Goal: Information Seeking & Learning: Learn about a topic

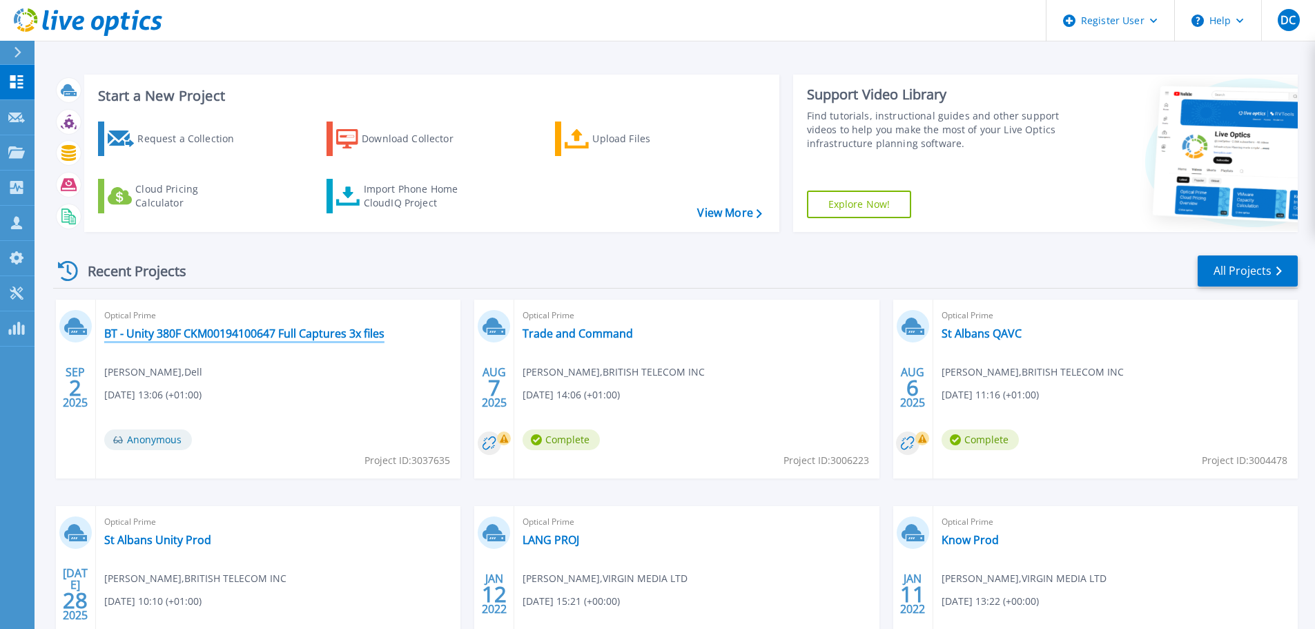
click at [204, 333] on link "BT - Unity 380F CKM00194100647 Full Captures 3x files" at bounding box center [244, 333] width 280 height 14
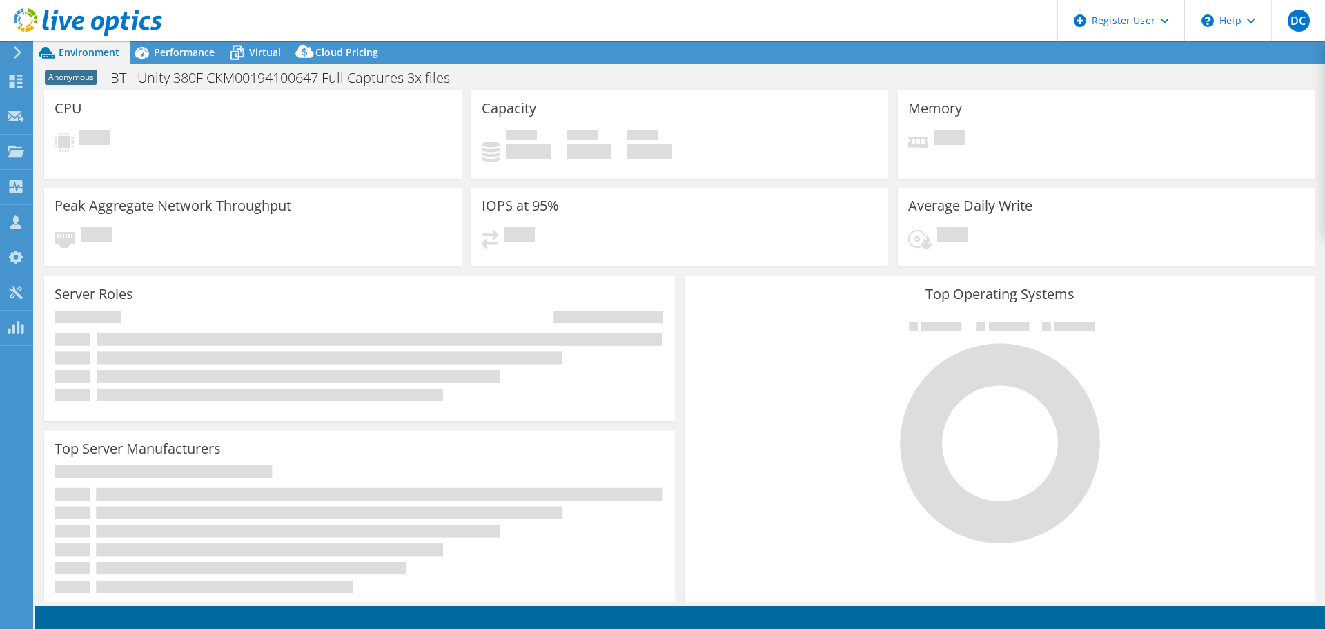
select select "USD"
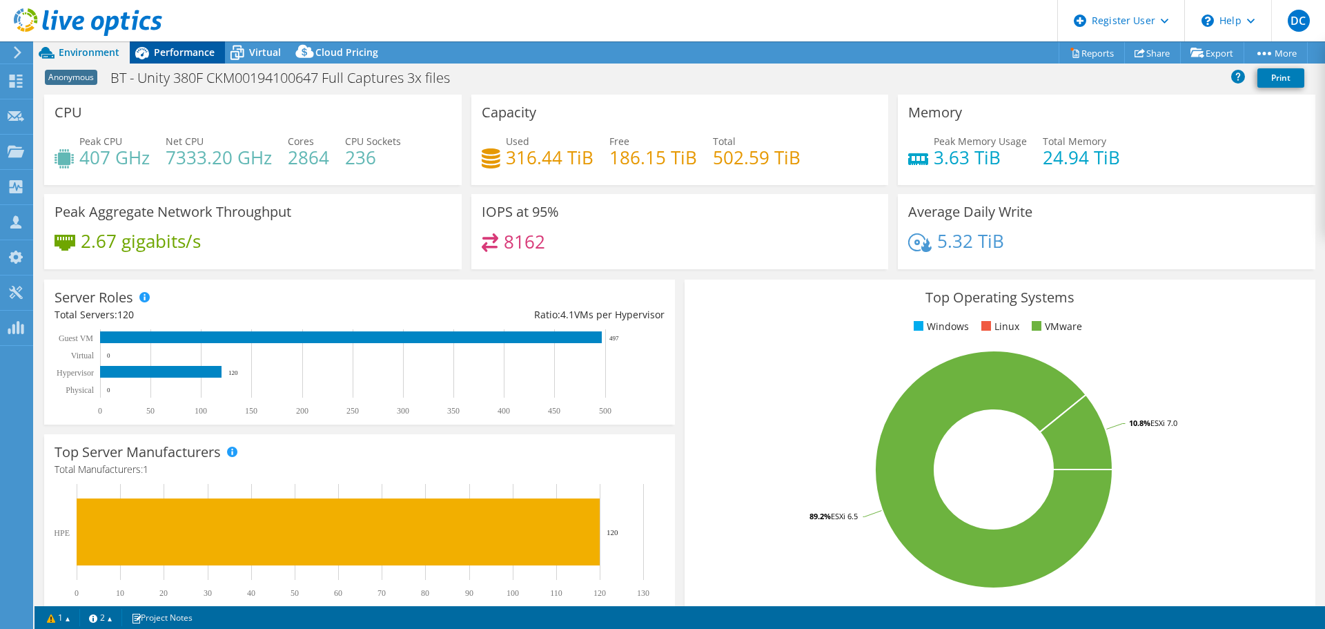
click at [177, 46] on span "Performance" at bounding box center [184, 52] width 61 height 13
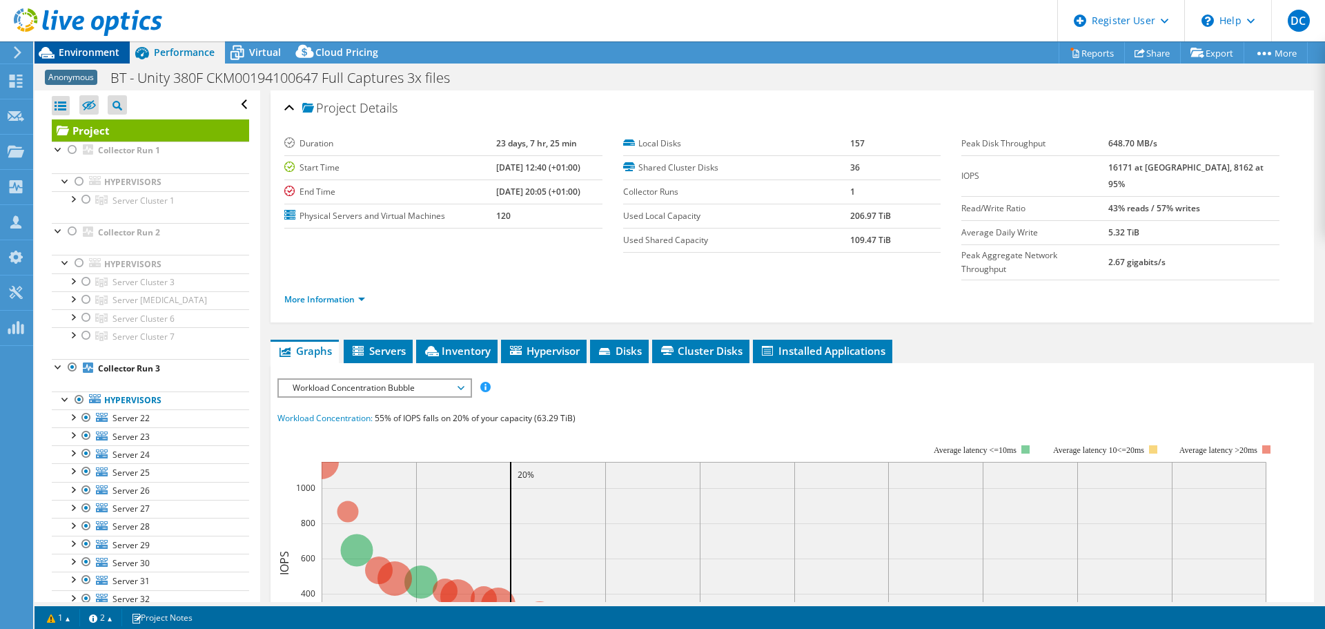
click at [97, 51] on span "Environment" at bounding box center [89, 52] width 61 height 13
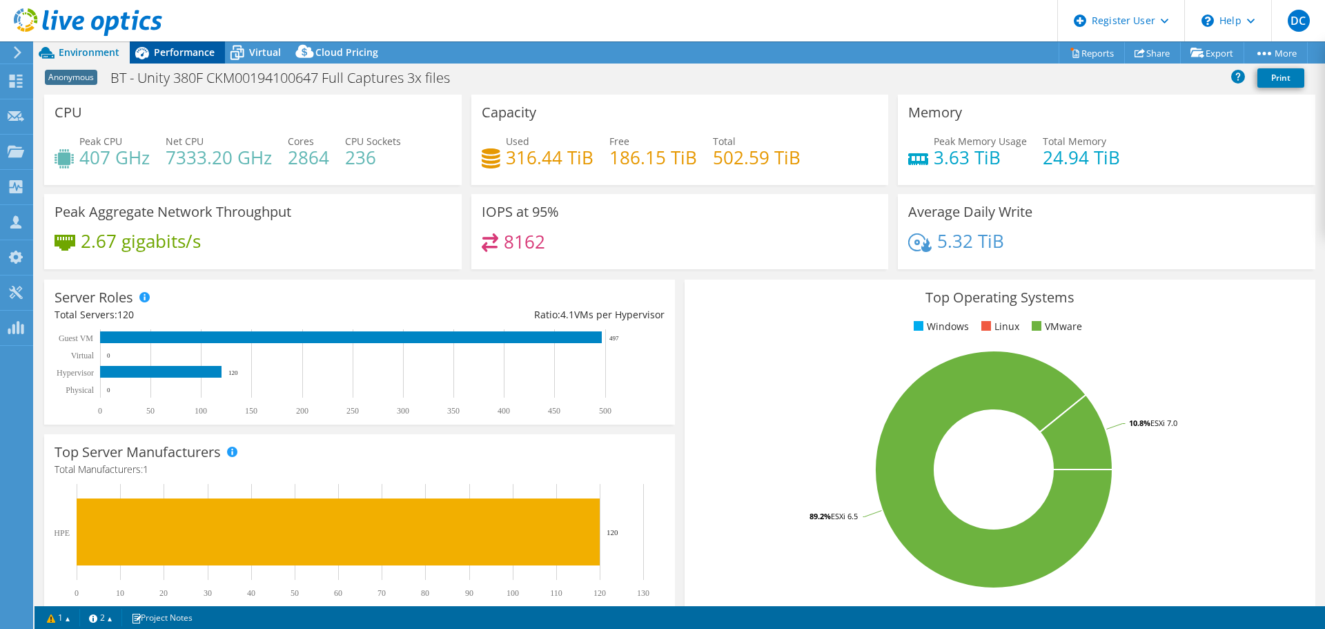
click at [188, 44] on div "Performance" at bounding box center [177, 52] width 95 height 22
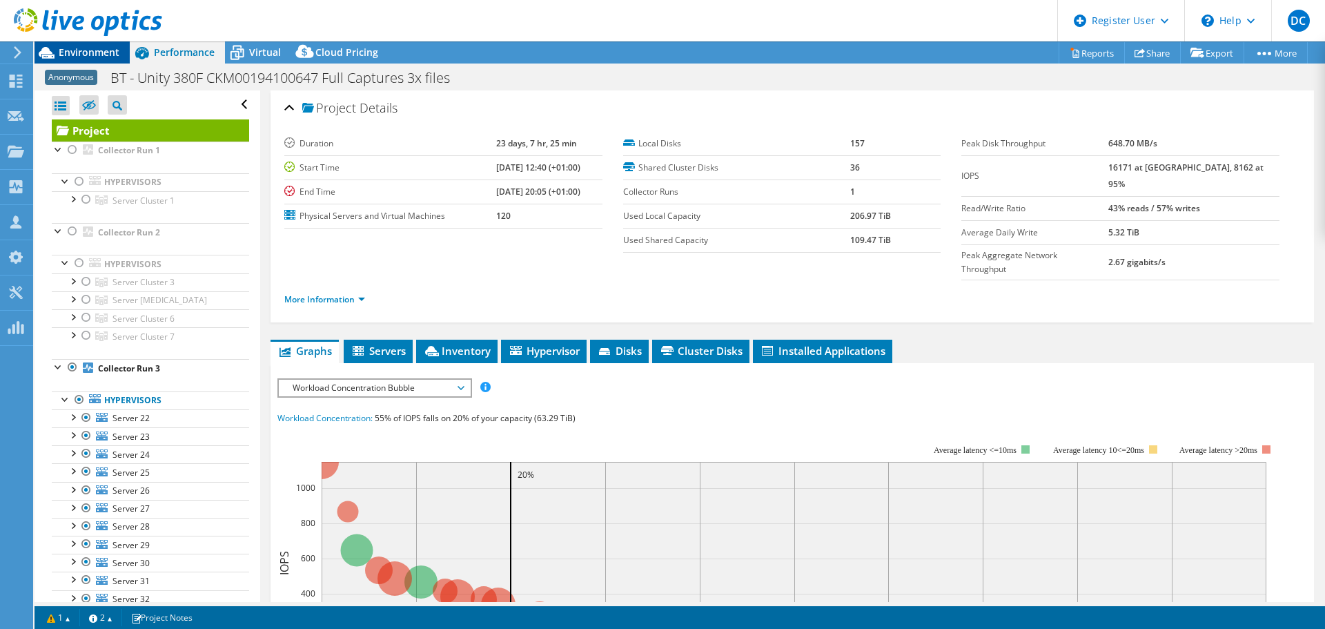
click at [89, 61] on div "Environment" at bounding box center [82, 52] width 95 height 22
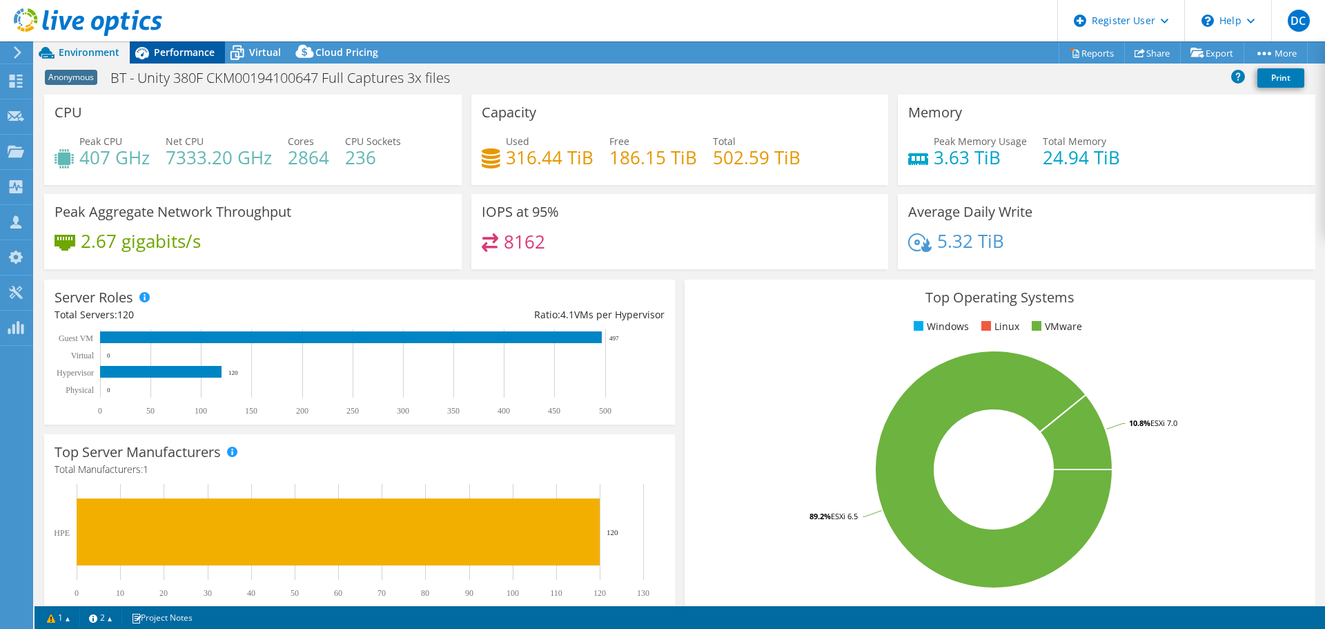
click at [204, 61] on div "Performance" at bounding box center [177, 52] width 95 height 22
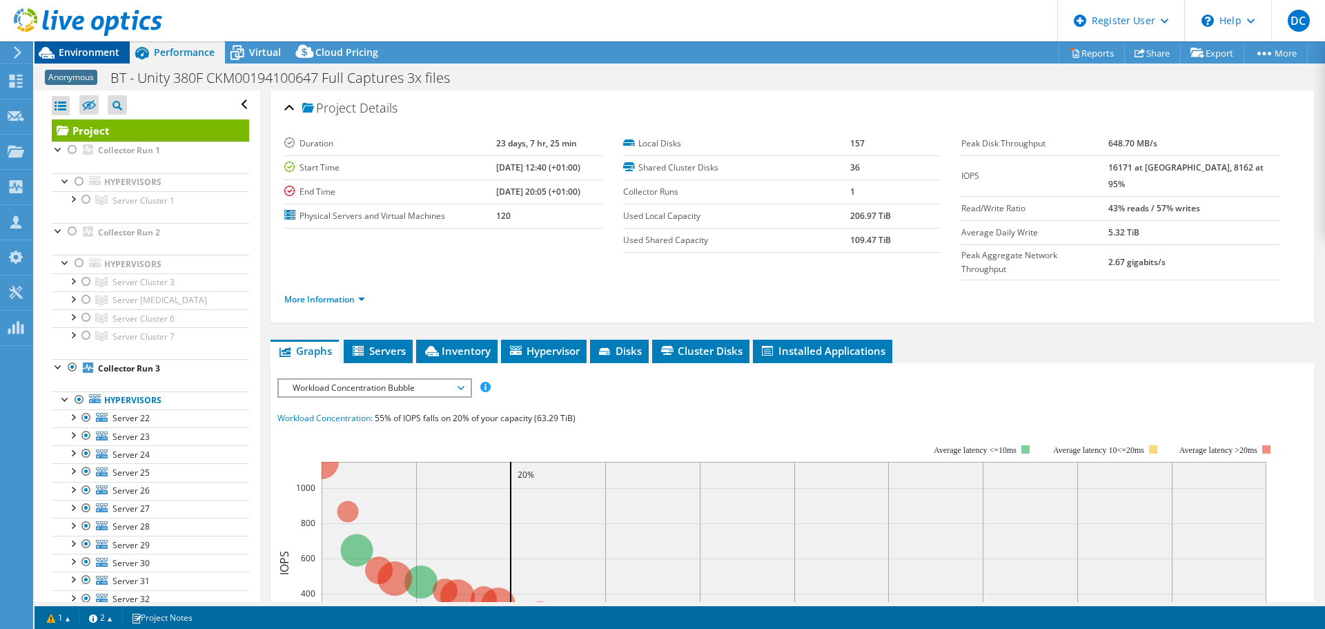
click at [101, 50] on span "Environment" at bounding box center [89, 52] width 61 height 13
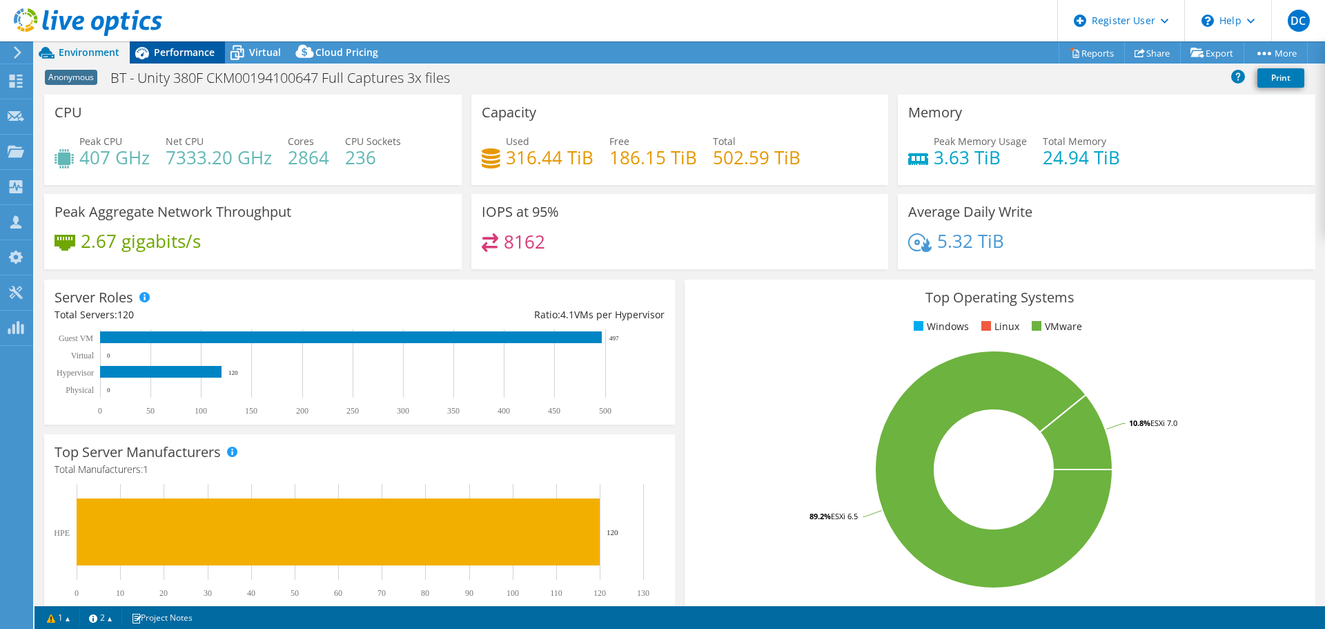
click at [202, 59] on div "Performance" at bounding box center [177, 52] width 95 height 22
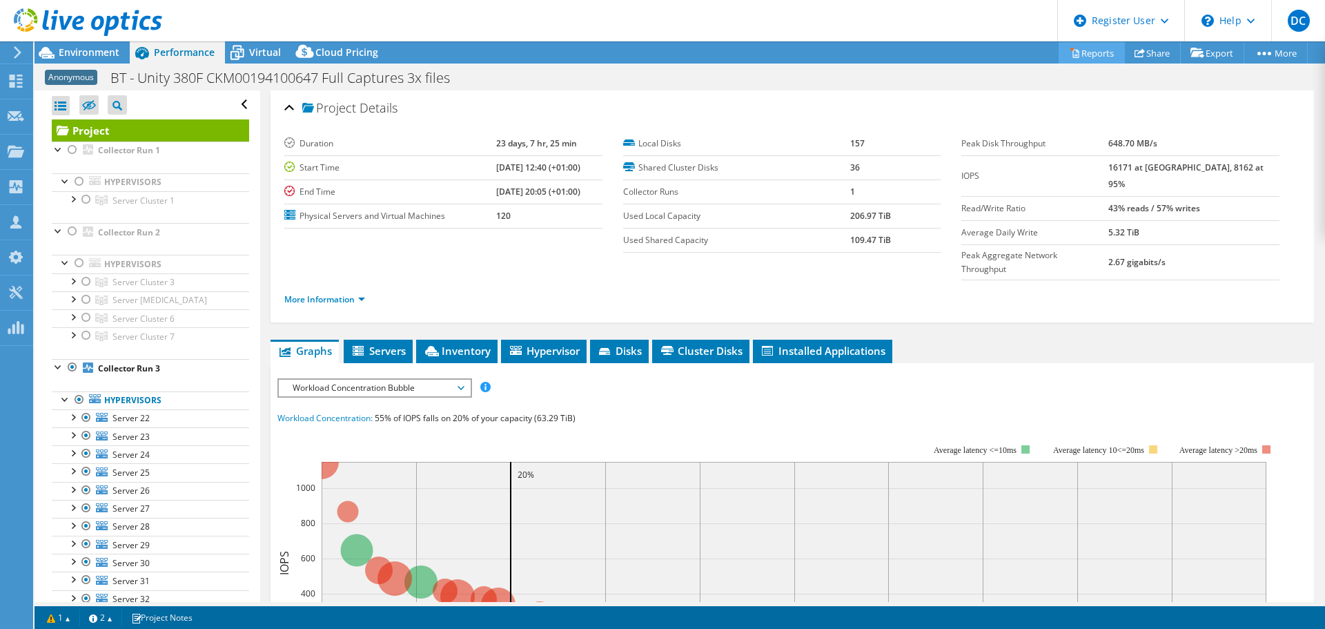
click at [1090, 51] on link "Reports" at bounding box center [1092, 52] width 66 height 21
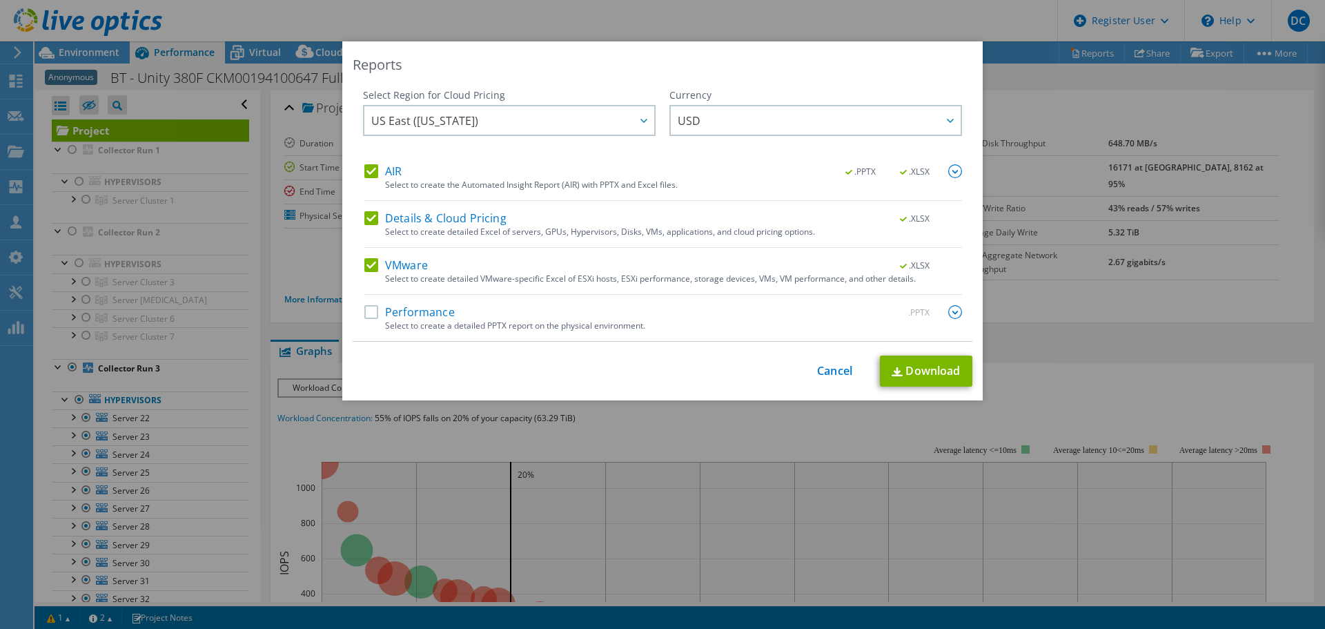
click at [409, 217] on label "Details & Cloud Pricing" at bounding box center [435, 218] width 142 height 14
click at [0, 0] on input "Details & Cloud Pricing" at bounding box center [0, 0] width 0 height 0
click at [389, 168] on label "AIR" at bounding box center [382, 171] width 37 height 14
click at [0, 0] on input "AIR" at bounding box center [0, 0] width 0 height 0
click at [357, 317] on div "Select Region for Cloud Pricing Asia Pacific (Hong Kong) Asia Pacific (Mumbai) …" at bounding box center [663, 214] width 620 height 253
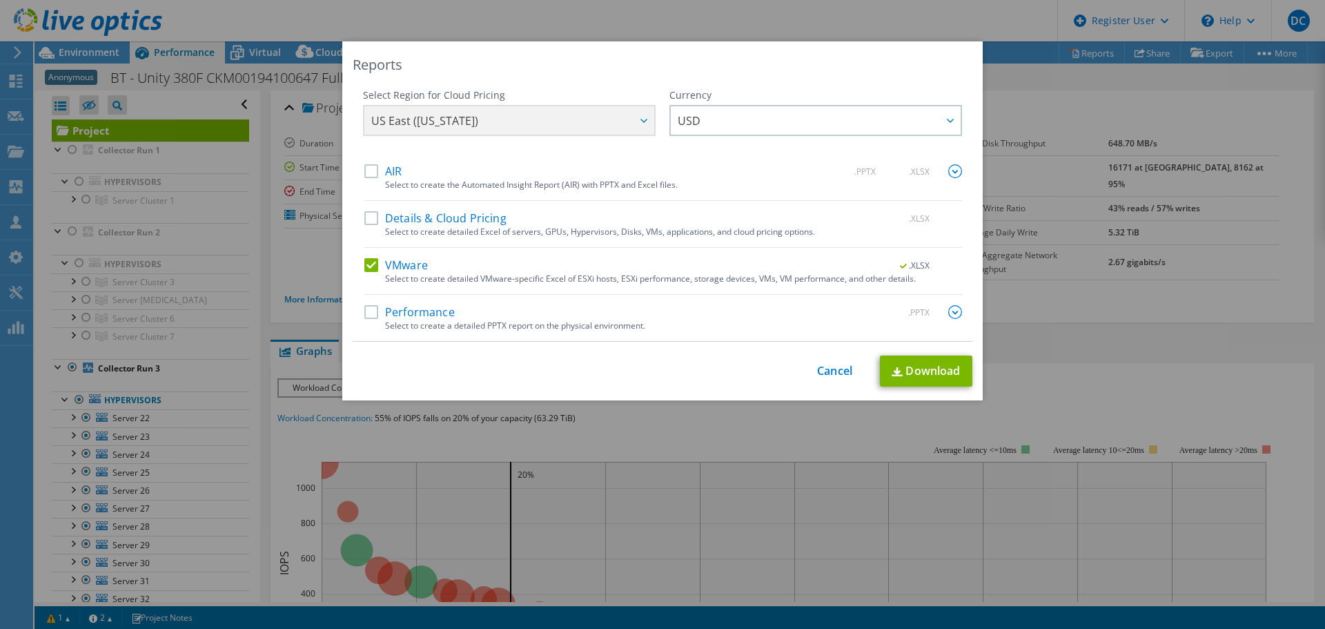
click at [364, 314] on label "Performance" at bounding box center [409, 312] width 90 height 14
click at [0, 0] on input "Performance" at bounding box center [0, 0] width 0 height 0
click at [914, 373] on link "Download" at bounding box center [926, 370] width 92 height 31
click at [914, 373] on div "This process may take a while, please wait... Cancel Download" at bounding box center [663, 371] width 620 height 32
click at [910, 378] on link "Download" at bounding box center [926, 370] width 92 height 31
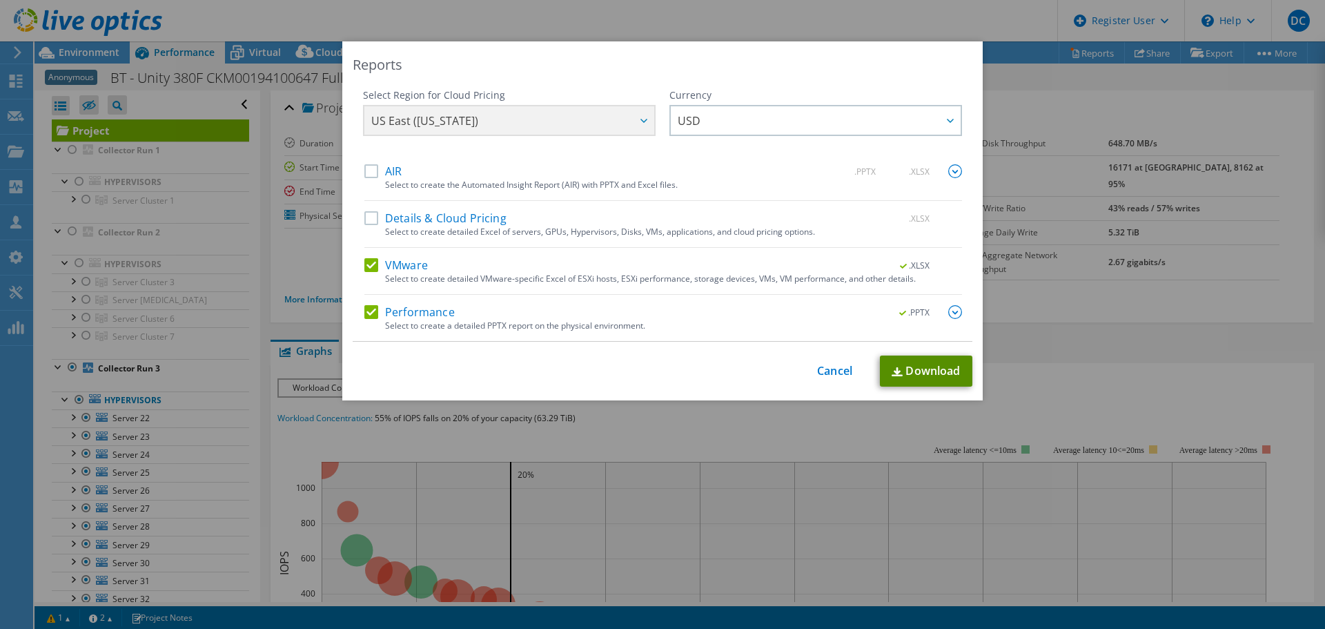
click at [929, 375] on link "Download" at bounding box center [926, 370] width 92 height 31
click at [1207, 346] on div "Reports Select Region for Cloud Pricing Asia Pacific ([GEOGRAPHIC_DATA]) [GEOGR…" at bounding box center [662, 314] width 1325 height 546
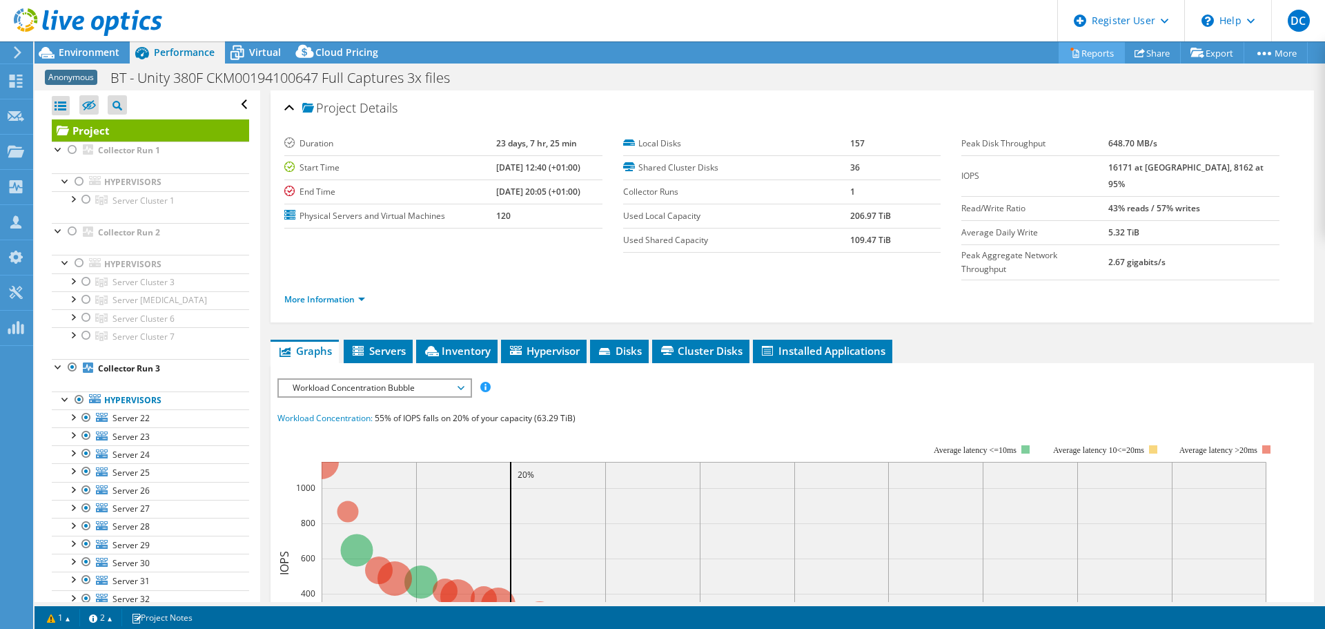
click at [1094, 61] on link "Reports" at bounding box center [1092, 52] width 66 height 21
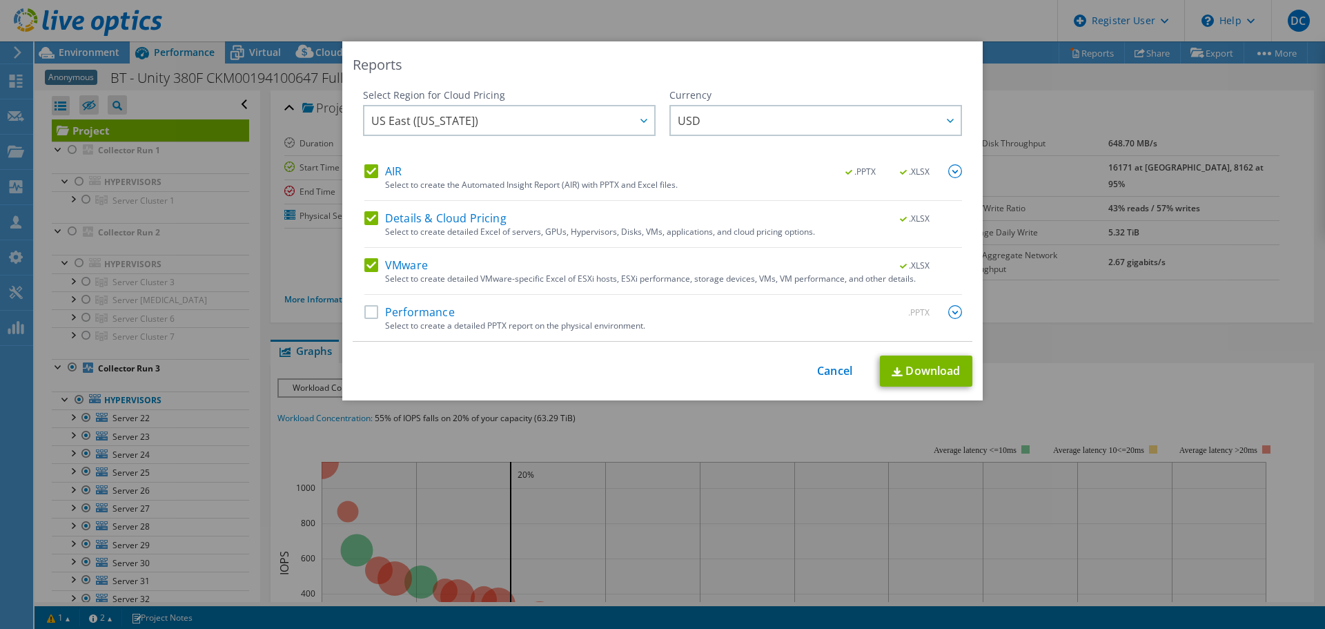
click at [390, 173] on label "AIR" at bounding box center [382, 171] width 37 height 14
click at [0, 0] on input "AIR" at bounding box center [0, 0] width 0 height 0
click at [379, 217] on label "Details & Cloud Pricing" at bounding box center [435, 218] width 142 height 14
click at [0, 0] on input "Details & Cloud Pricing" at bounding box center [0, 0] width 0 height 0
click at [370, 310] on label "Performance" at bounding box center [409, 312] width 90 height 14
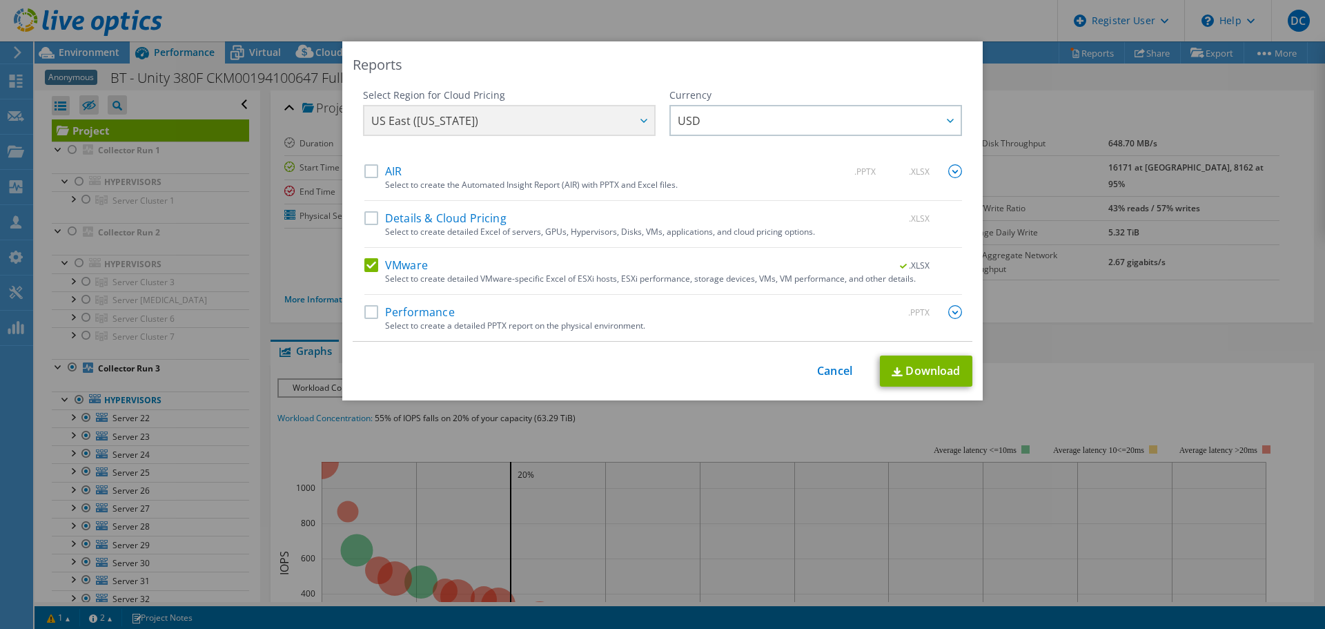
click at [0, 0] on input "Performance" at bounding box center [0, 0] width 0 height 0
click at [410, 317] on label "Performance" at bounding box center [409, 312] width 90 height 14
click at [0, 0] on input "Performance" at bounding box center [0, 0] width 0 height 0
click at [412, 310] on label "Performance" at bounding box center [409, 312] width 90 height 14
click at [0, 0] on input "Performance" at bounding box center [0, 0] width 0 height 0
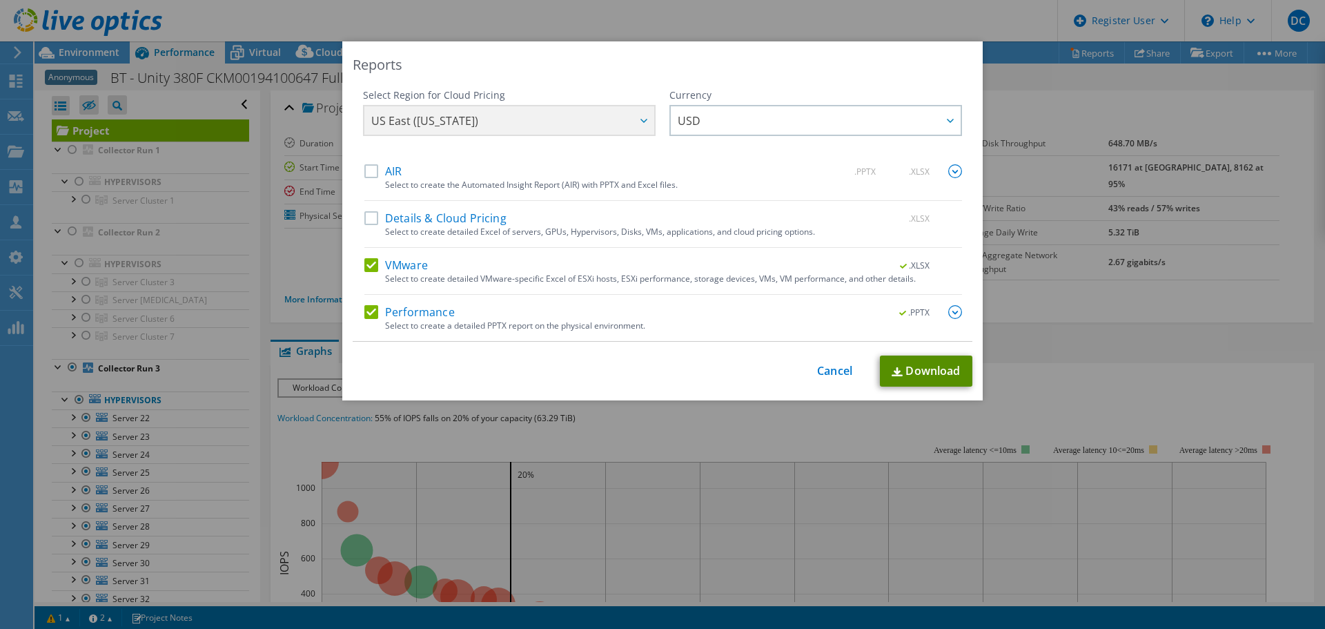
click at [923, 369] on link "Download" at bounding box center [926, 370] width 92 height 31
click at [822, 368] on link "Cancel" at bounding box center [834, 370] width 35 height 13
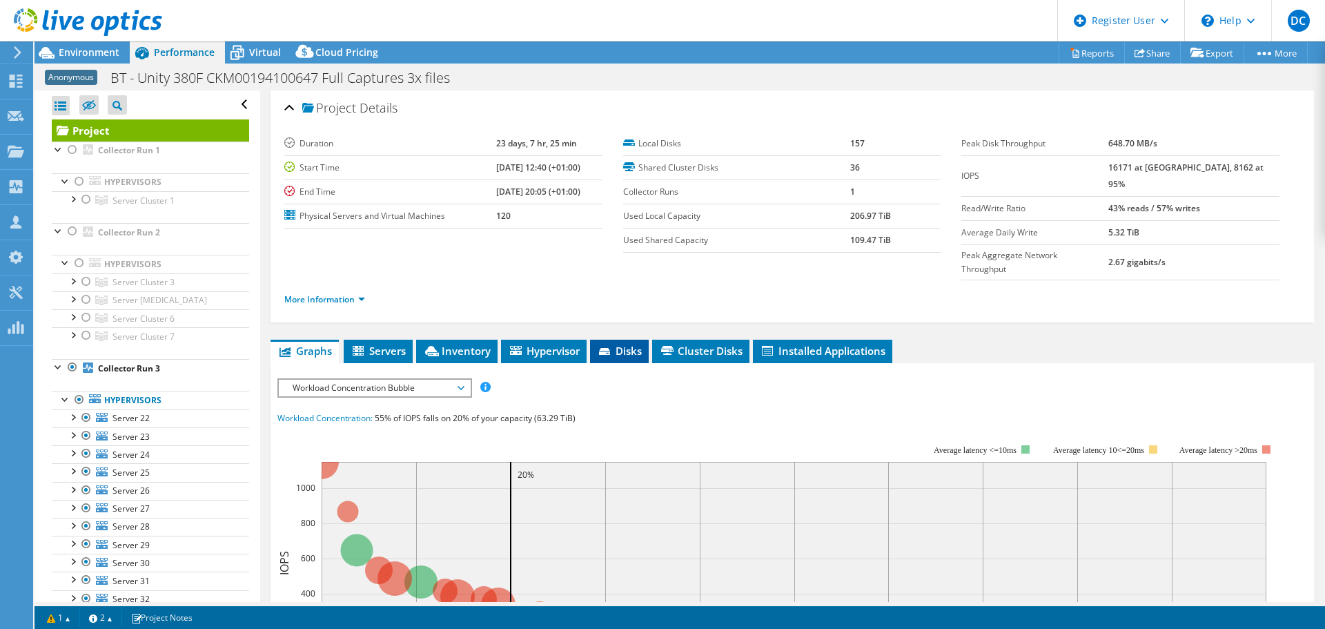
click at [630, 344] on span "Disks" at bounding box center [619, 351] width 45 height 14
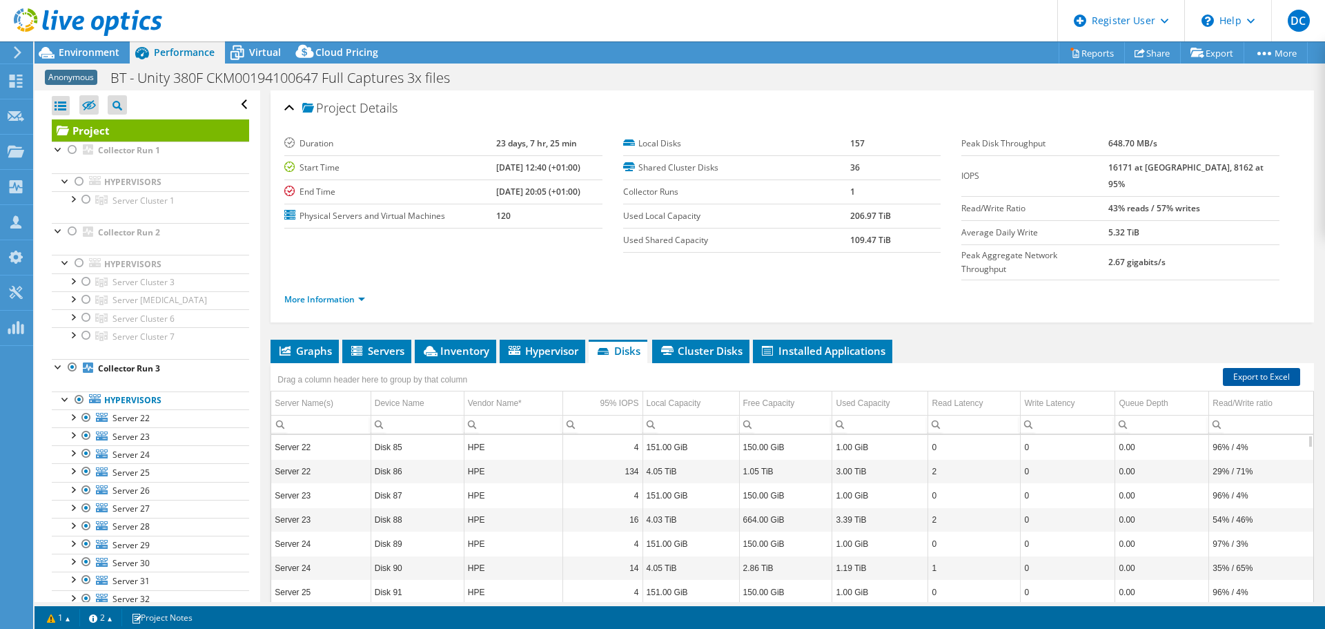
click at [1266, 363] on div "Drag a column header here to group by that column" at bounding box center [792, 372] width 1043 height 18
click at [1255, 368] on link "Export to Excel" at bounding box center [1261, 377] width 77 height 18
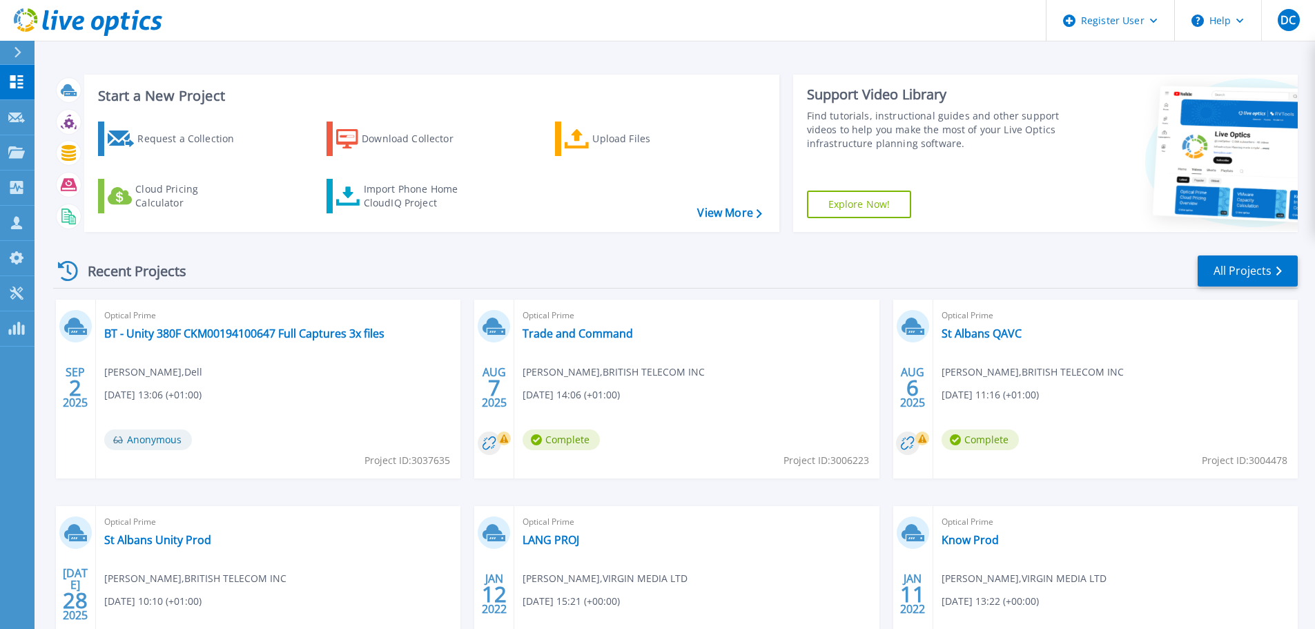
click at [215, 343] on div "Optical Prime BT - Unity 380F CKM00194100647 Full Captures 3x files [PERSON_NAM…" at bounding box center [278, 389] width 364 height 179
click at [224, 335] on link "BT - Unity 380F CKM00194100647 Full Captures 3x files" at bounding box center [244, 333] width 280 height 14
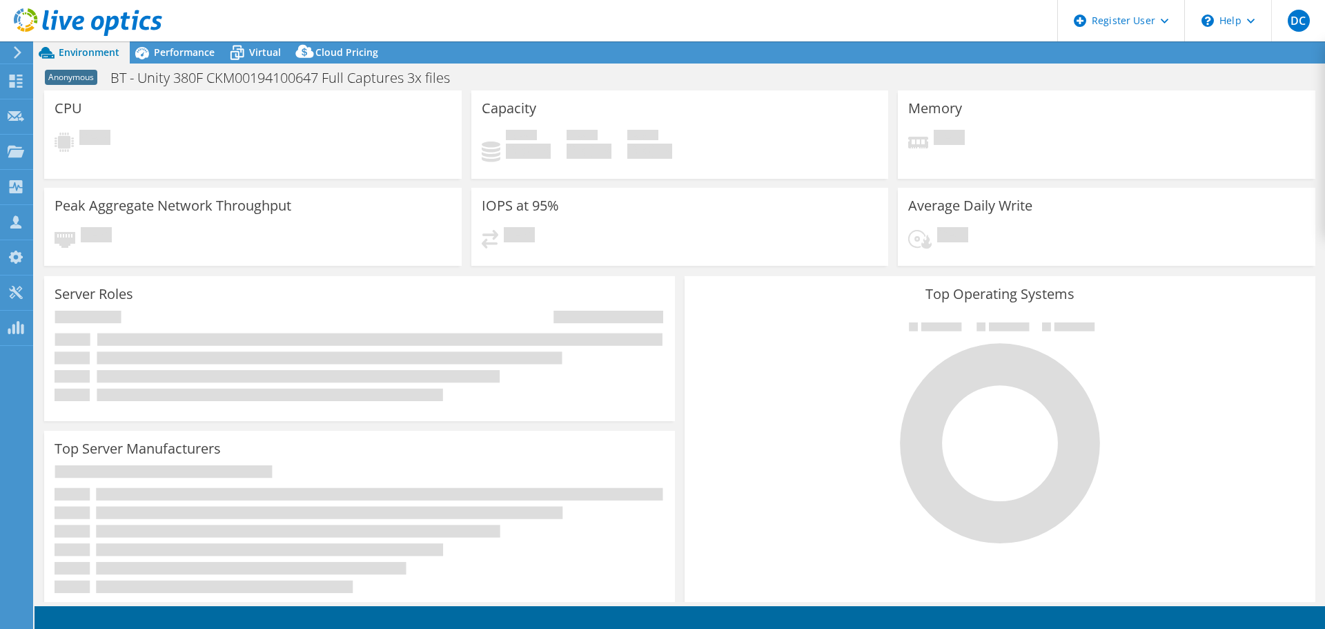
select select "USD"
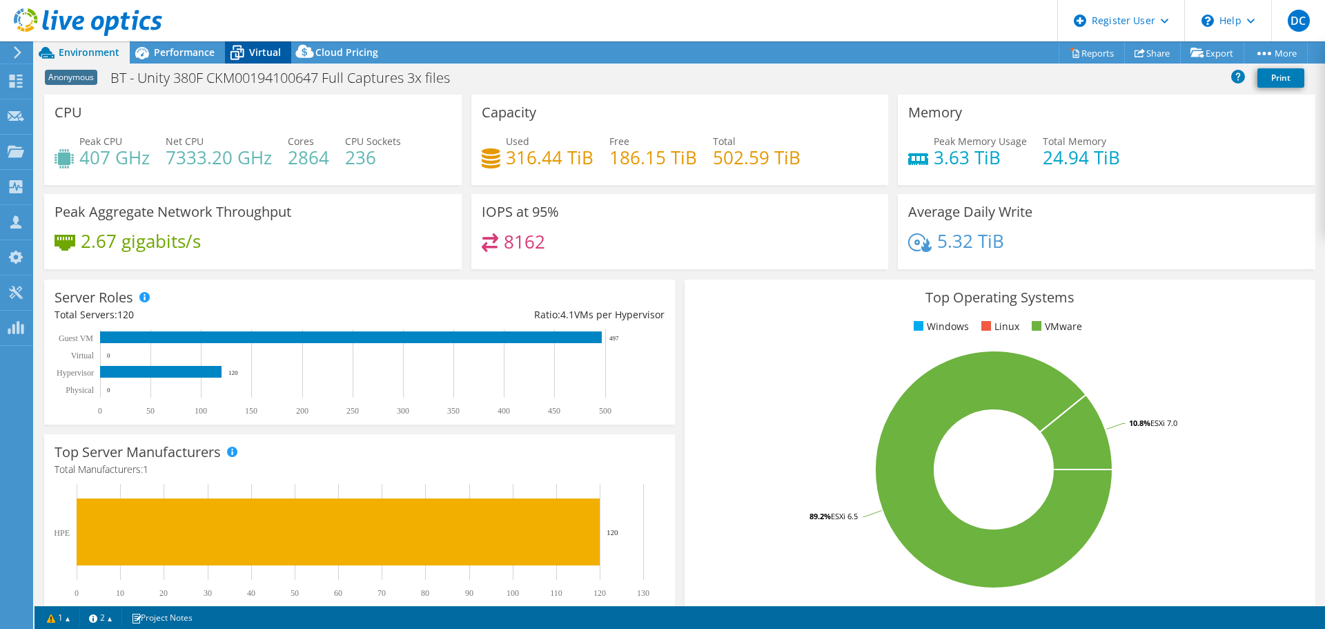
click at [268, 52] on span "Virtual" at bounding box center [265, 52] width 32 height 13
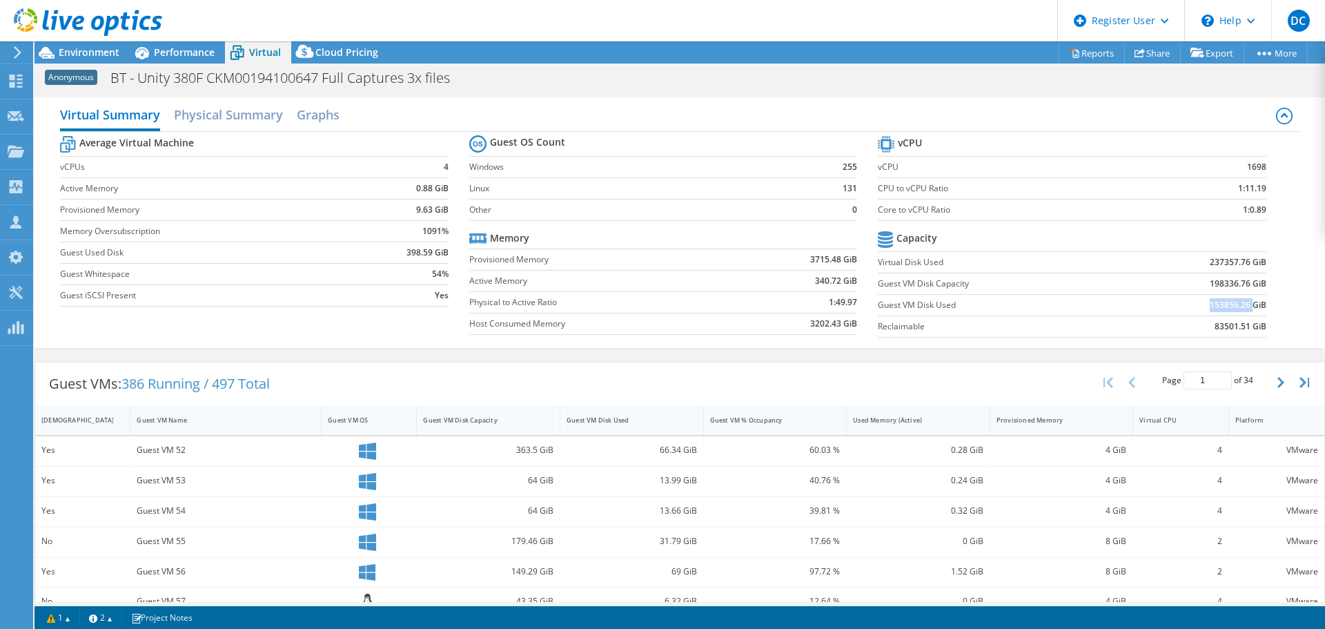
drag, startPoint x: 1243, startPoint y: 308, endPoint x: 1187, endPoint y: 299, distance: 56.7
click at [1187, 299] on td "153856.26 GiB" at bounding box center [1195, 304] width 142 height 21
copy b "153856.26"
click at [1091, 52] on link "Reports" at bounding box center [1092, 52] width 66 height 21
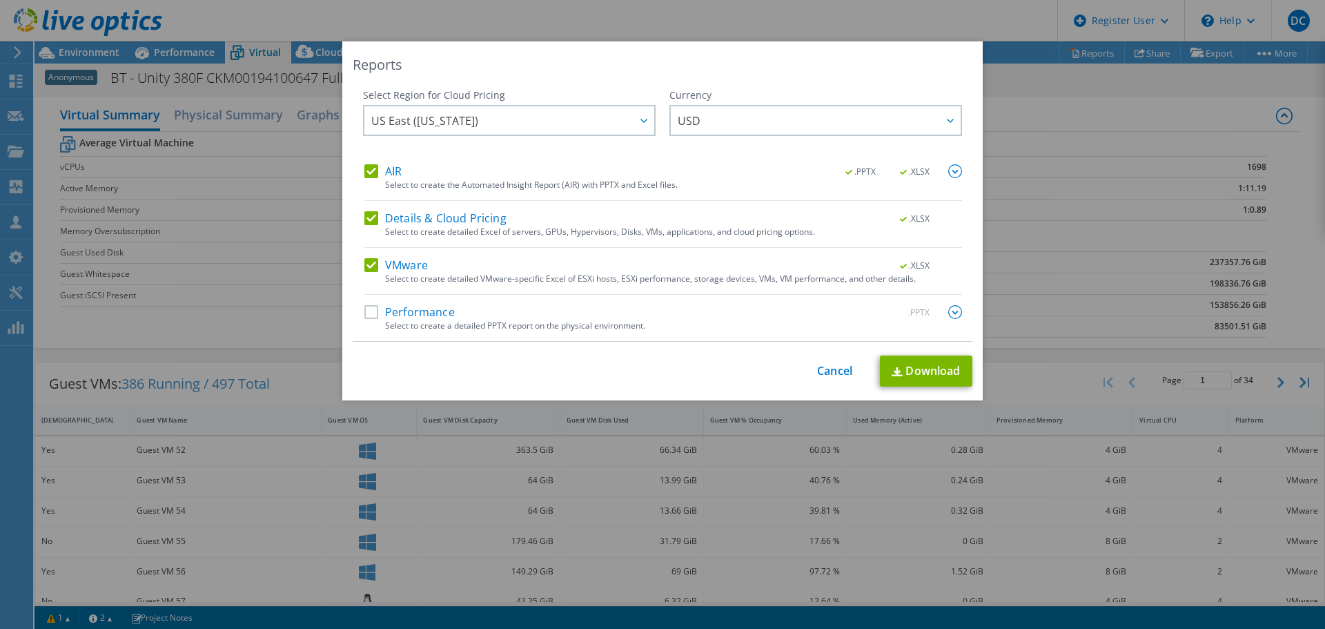
click at [1097, 462] on div "Reports Select Region for Cloud Pricing Asia Pacific ([GEOGRAPHIC_DATA]) [GEOGR…" at bounding box center [662, 314] width 1325 height 546
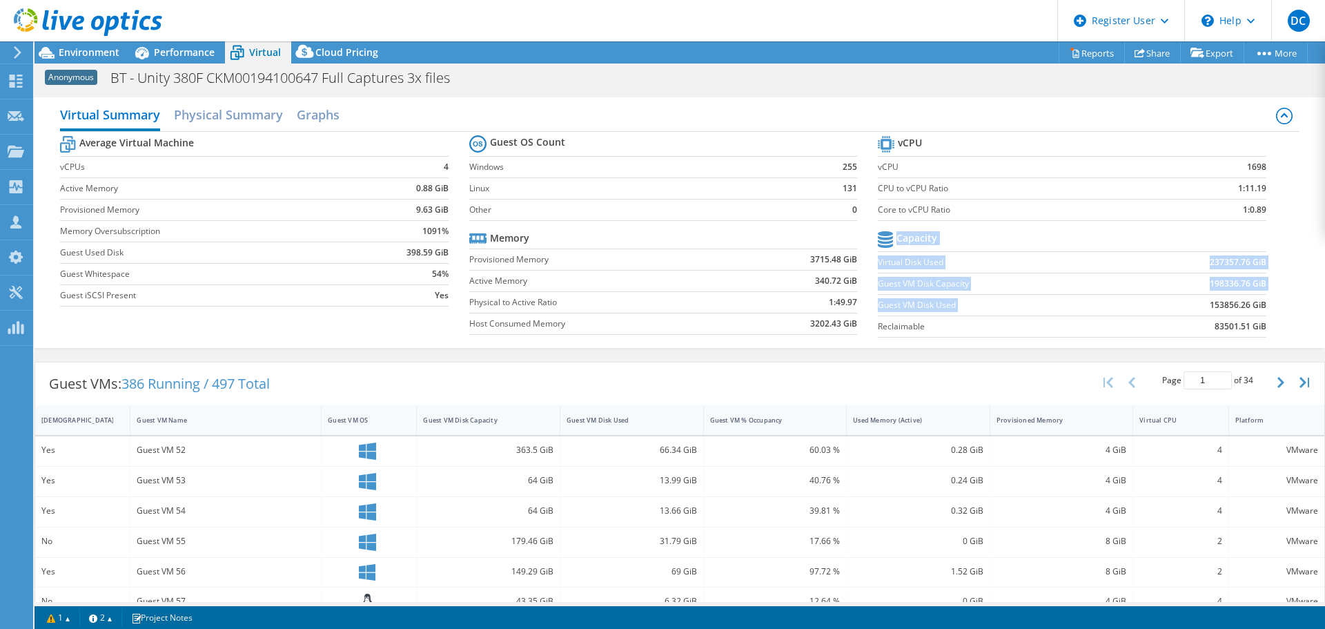
drag, startPoint x: 1258, startPoint y: 306, endPoint x: 1189, endPoint y: 304, distance: 69.0
click at [1189, 304] on section "vCPU vCPU 1698 CPU to vCPU Ratio 1:11.19 Core to vCPU Ratio 1:0.89 Capacity Vir…" at bounding box center [1082, 239] width 409 height 212
click at [1155, 322] on td "83501.51 GiB" at bounding box center [1195, 325] width 142 height 21
drag, startPoint x: 1260, startPoint y: 307, endPoint x: 1206, endPoint y: 311, distance: 53.9
click at [1206, 311] on section "vCPU vCPU 1698 CPU to vCPU Ratio 1:11.19 Core to vCPU Ratio 1:0.89 Capacity Vir…" at bounding box center [1082, 239] width 409 height 212
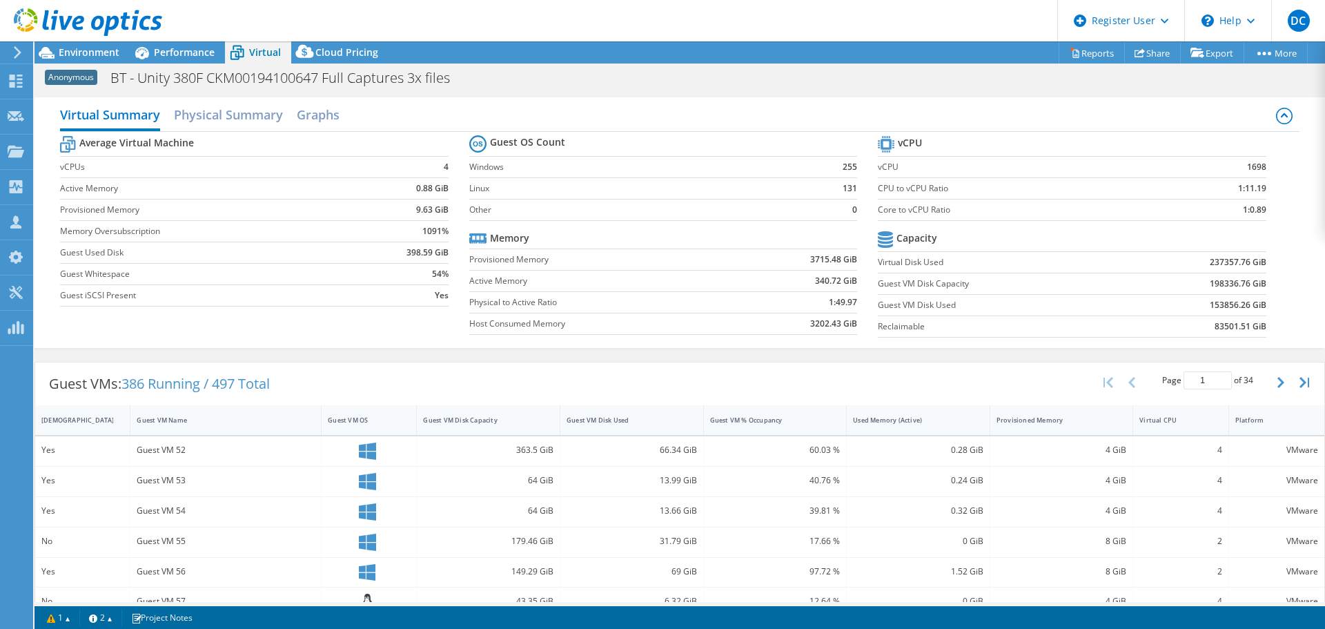
click at [1201, 314] on td "153856.26 GiB" at bounding box center [1195, 304] width 142 height 21
drag, startPoint x: 1204, startPoint y: 300, endPoint x: 1262, endPoint y: 304, distance: 58.8
click at [1262, 304] on section "vCPU vCPU 1698 CPU to vCPU Ratio 1:11.19 Core to vCPU Ratio 1:0.89 Capacity Vir…" at bounding box center [1082, 239] width 409 height 212
click at [1265, 303] on section "vCPU vCPU 1698 CPU to vCPU Ratio 1:11.19 Core to vCPU Ratio 1:0.89 Capacity Vir…" at bounding box center [1082, 239] width 409 height 212
drag, startPoint x: 1256, startPoint y: 308, endPoint x: 1197, endPoint y: 311, distance: 59.5
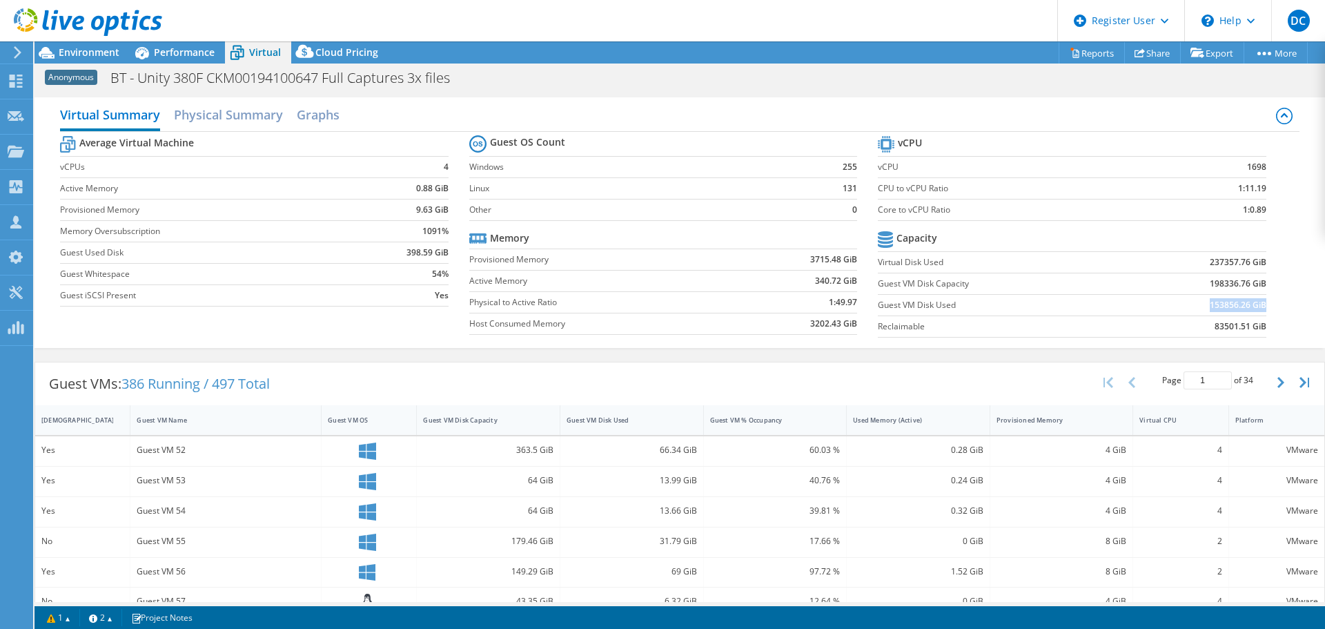
click at [1197, 311] on td "153856.26 GiB" at bounding box center [1195, 304] width 142 height 21
click at [182, 57] on span "Performance" at bounding box center [184, 52] width 61 height 13
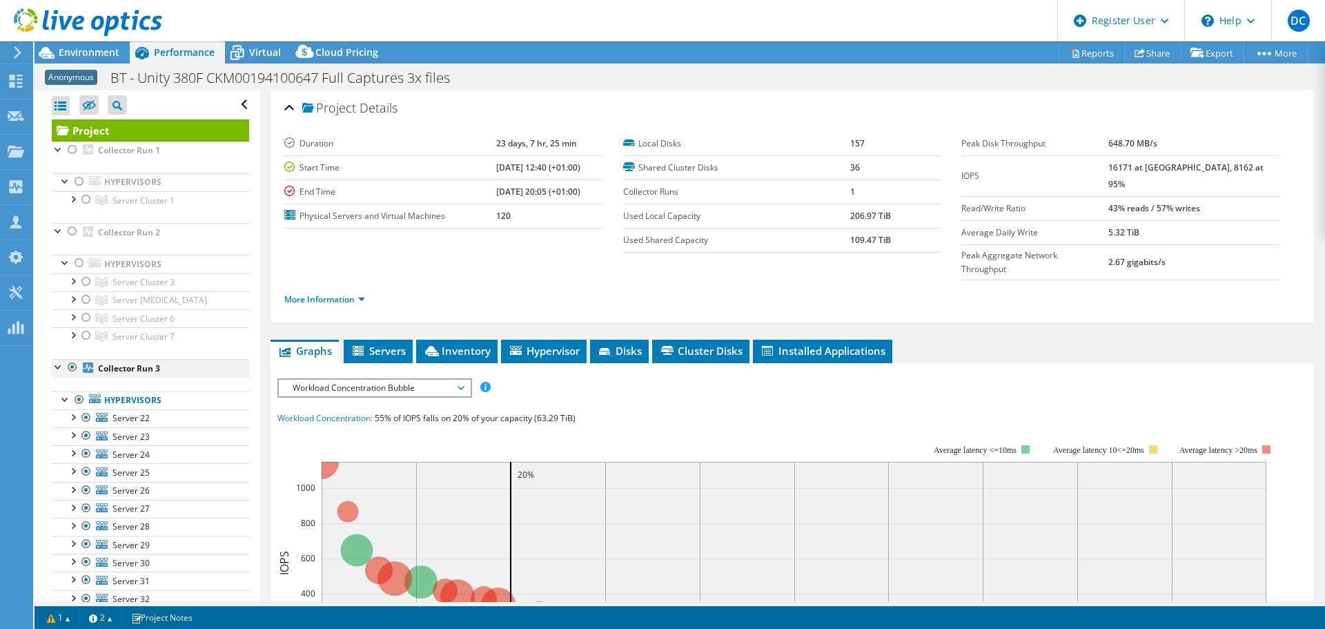
click at [74, 368] on div at bounding box center [73, 367] width 14 height 17
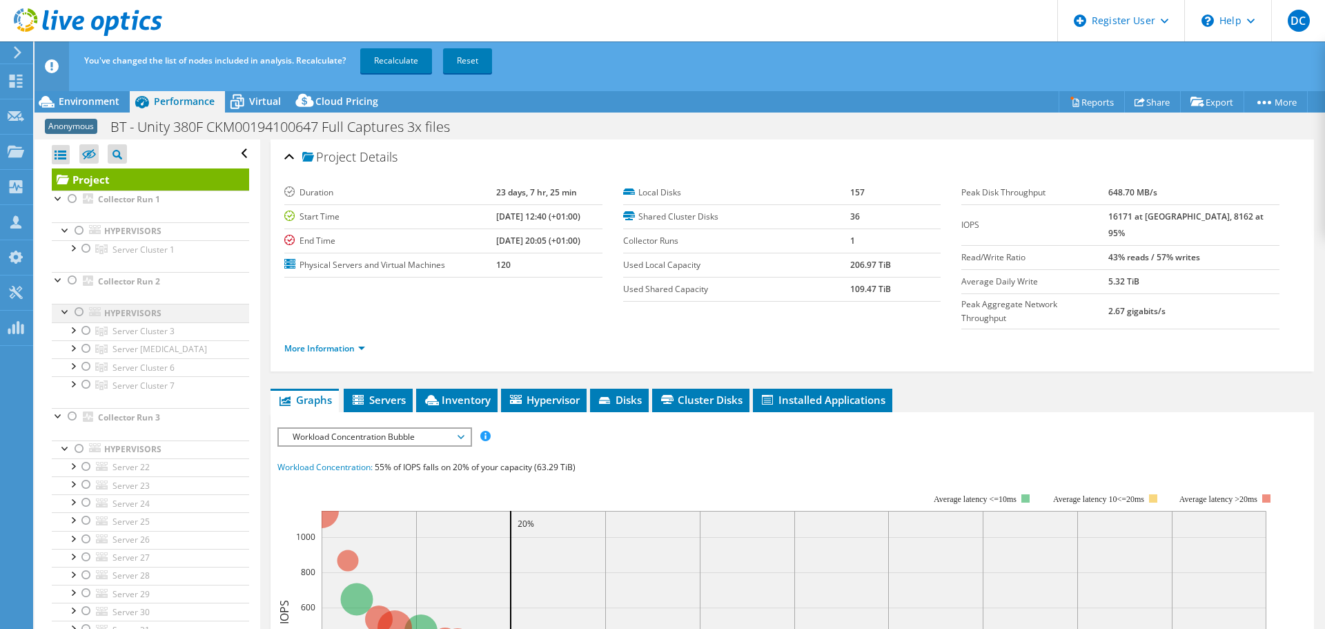
click at [78, 316] on div at bounding box center [79, 312] width 14 height 17
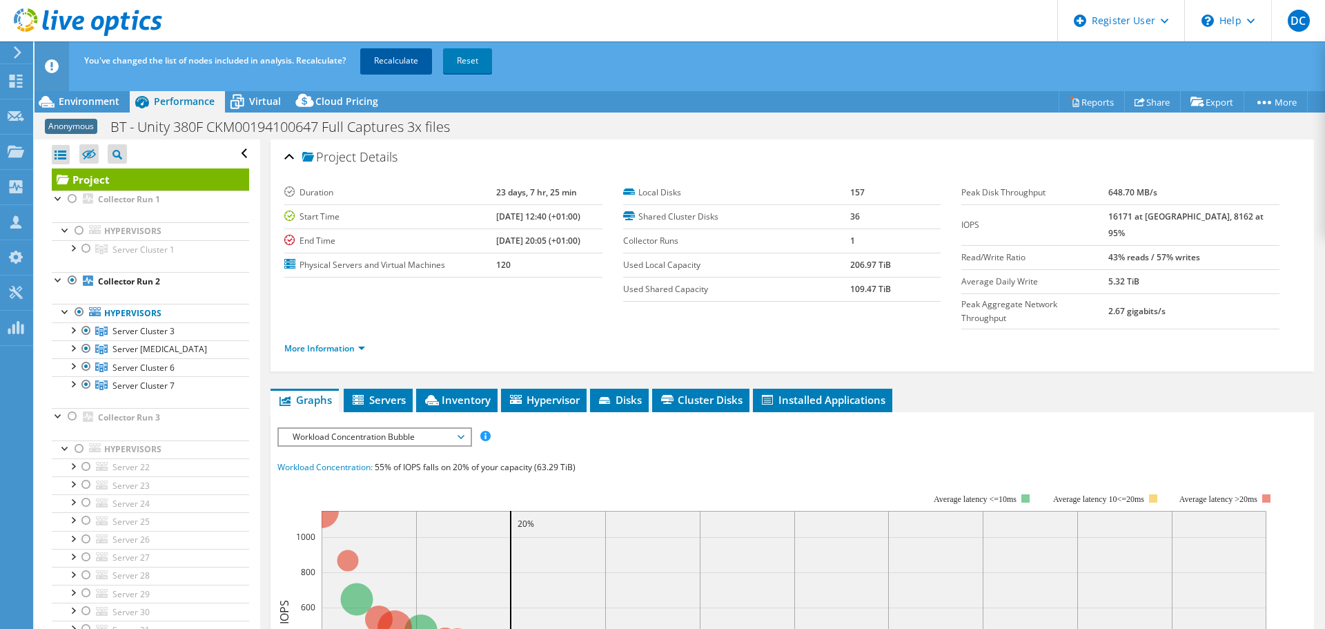
click at [391, 59] on link "Recalculate" at bounding box center [396, 60] width 72 height 25
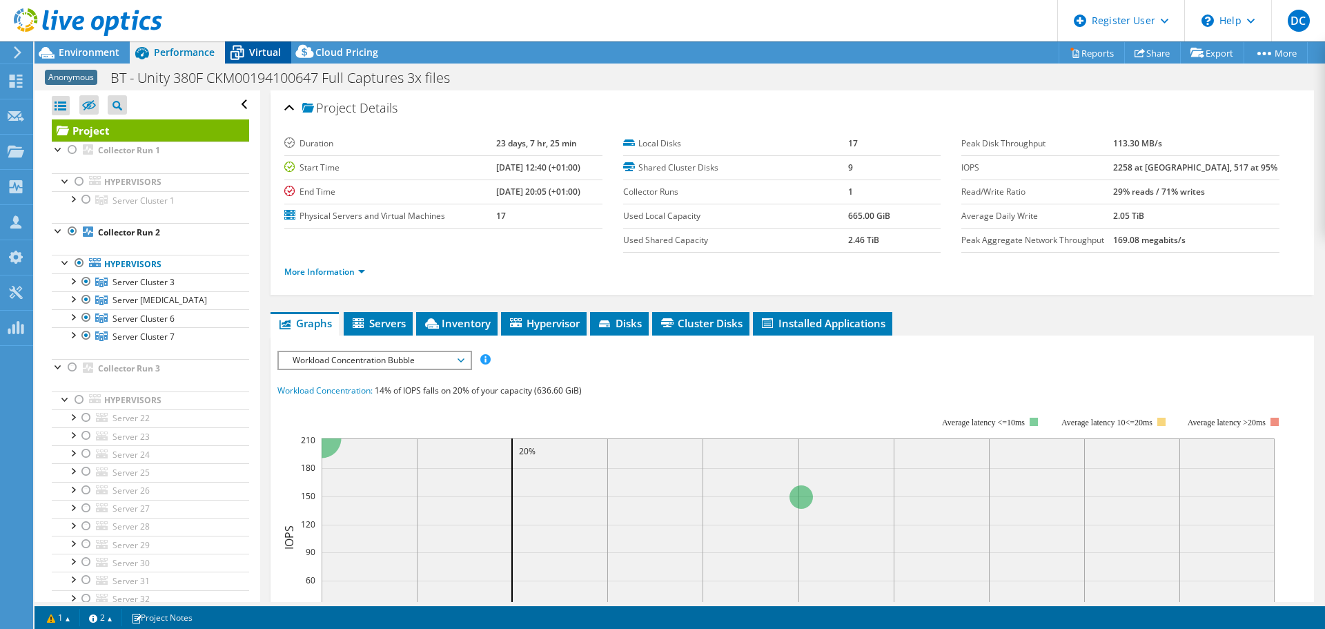
click at [263, 49] on span "Virtual" at bounding box center [265, 52] width 32 height 13
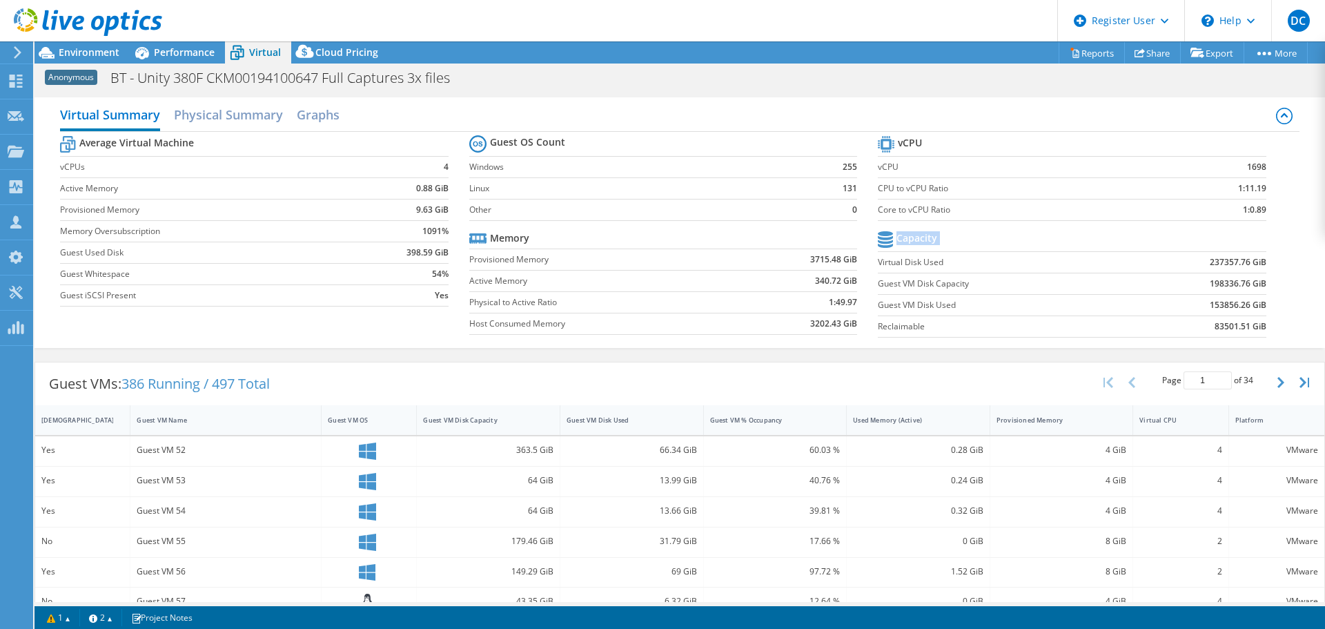
drag, startPoint x: 1281, startPoint y: 331, endPoint x: 871, endPoint y: 259, distance: 416.2
click at [871, 259] on div "Average Virtual Machine vCPUs 4 Active Memory 0.88 GiB Provisioned Memory 9.63 …" at bounding box center [679, 238] width 1239 height 213
click at [1008, 287] on label "Guest VM Disk Capacity" at bounding box center [1001, 284] width 246 height 14
click at [166, 46] on span "Performance" at bounding box center [184, 52] width 61 height 13
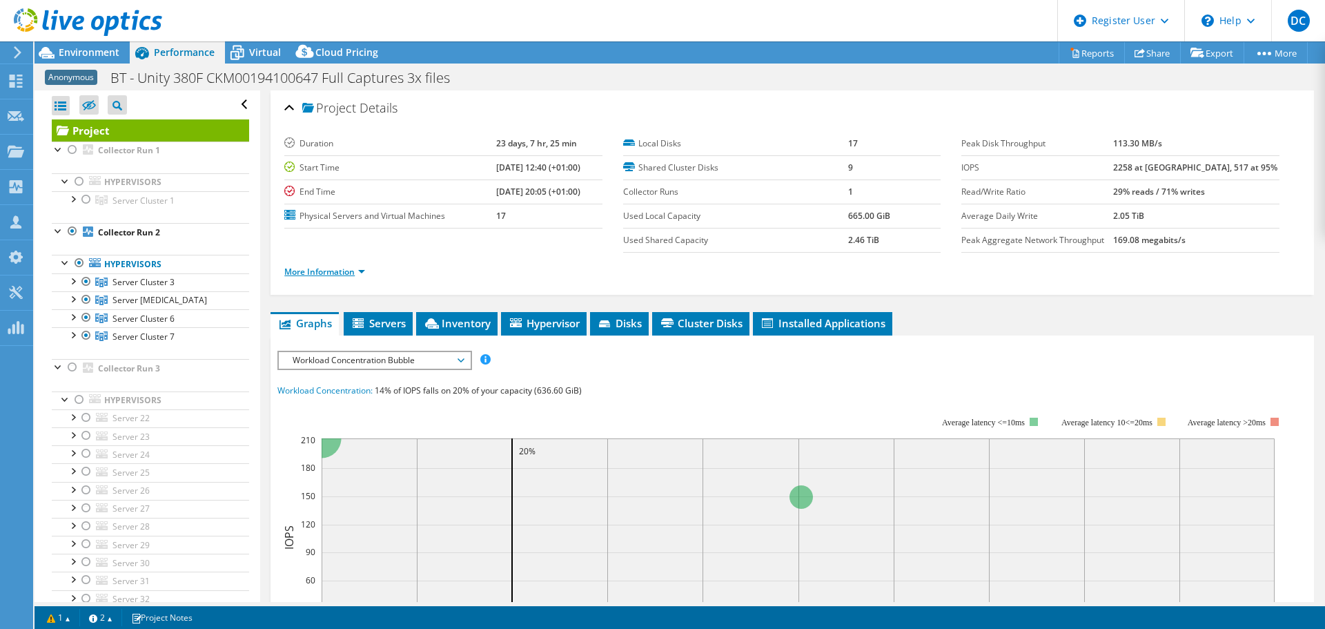
click at [319, 266] on link "More Information" at bounding box center [324, 272] width 81 height 12
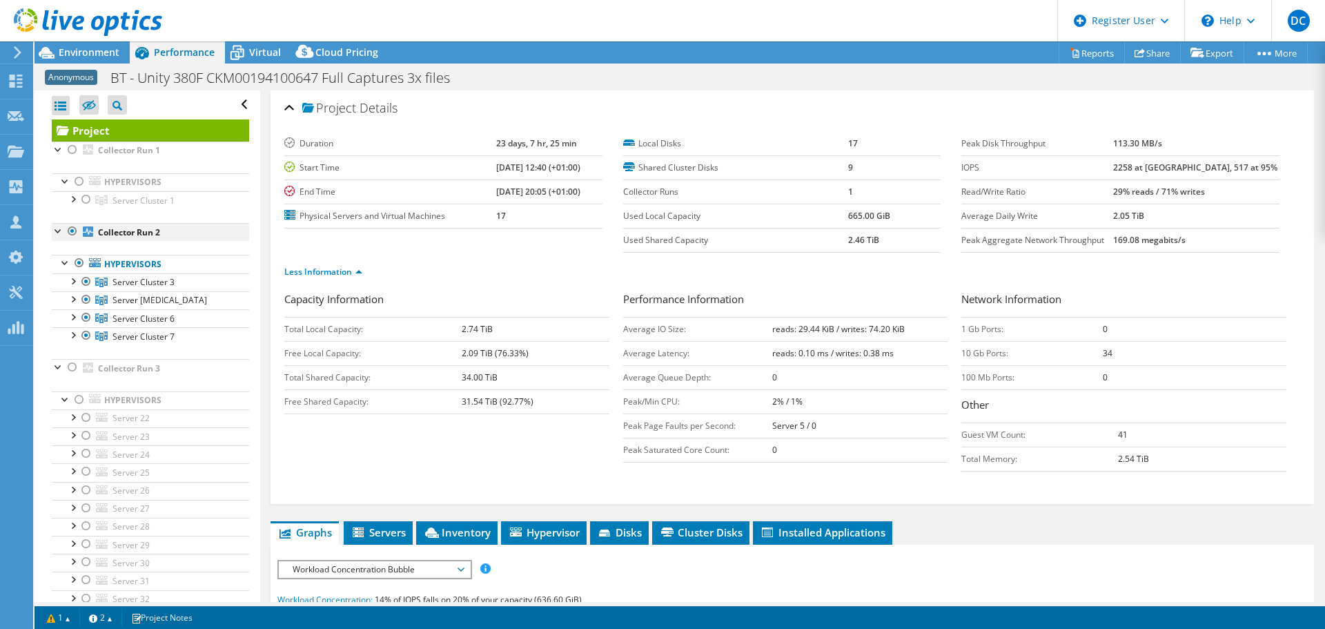
click at [76, 228] on div at bounding box center [73, 231] width 14 height 17
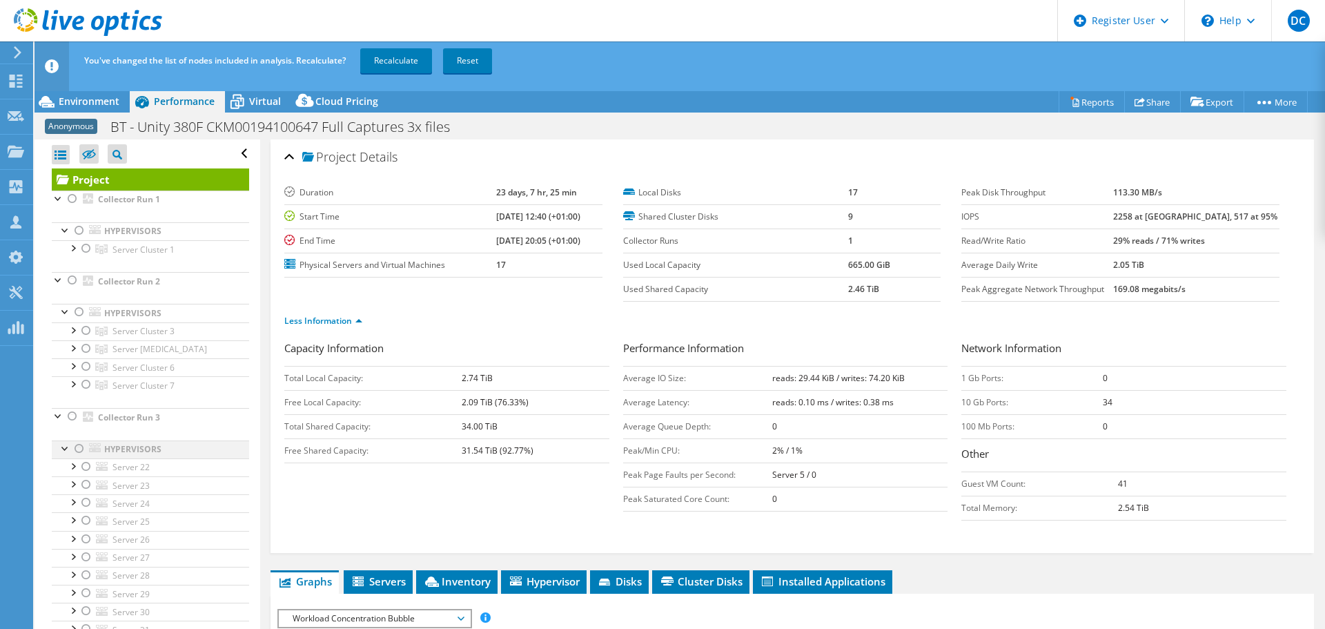
click at [79, 448] on div at bounding box center [79, 448] width 14 height 17
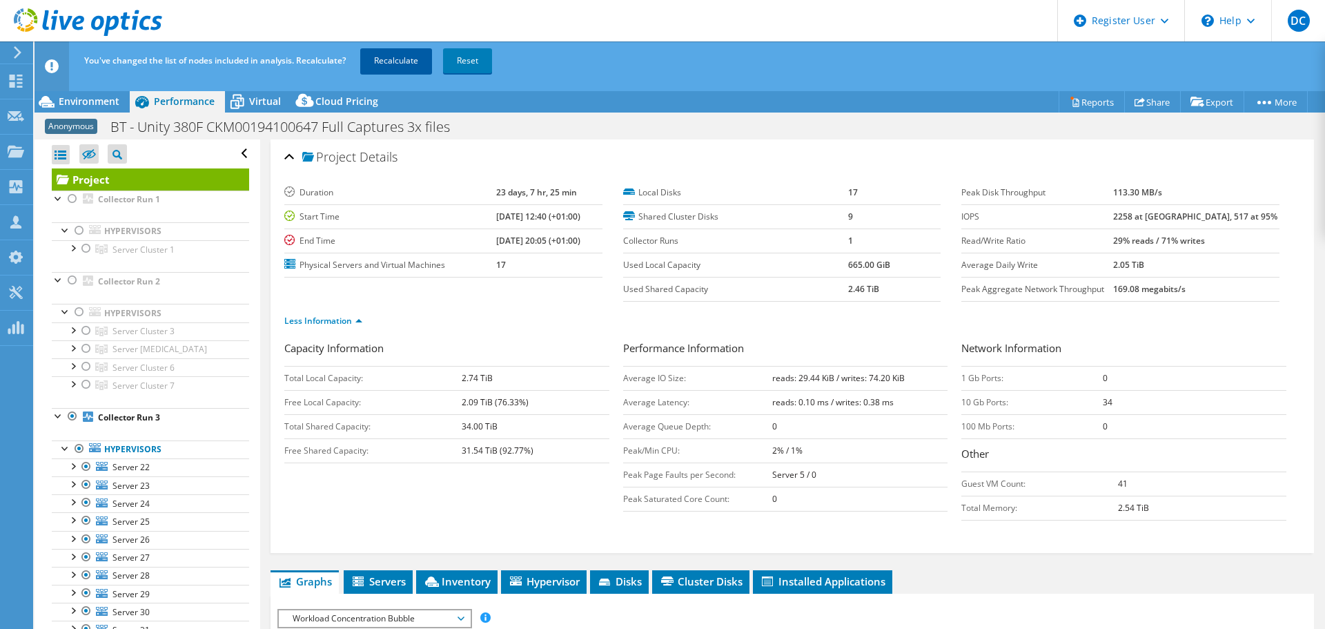
click at [396, 60] on link "Recalculate" at bounding box center [396, 60] width 72 height 25
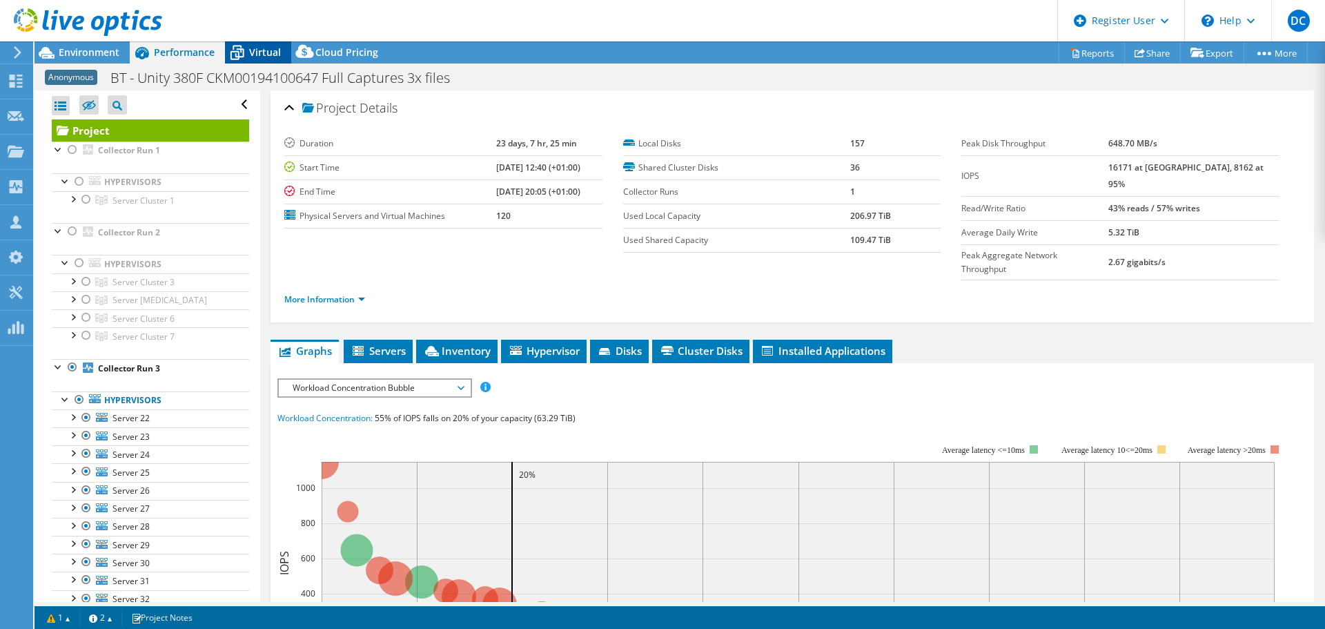
click at [268, 57] on span "Virtual" at bounding box center [265, 52] width 32 height 13
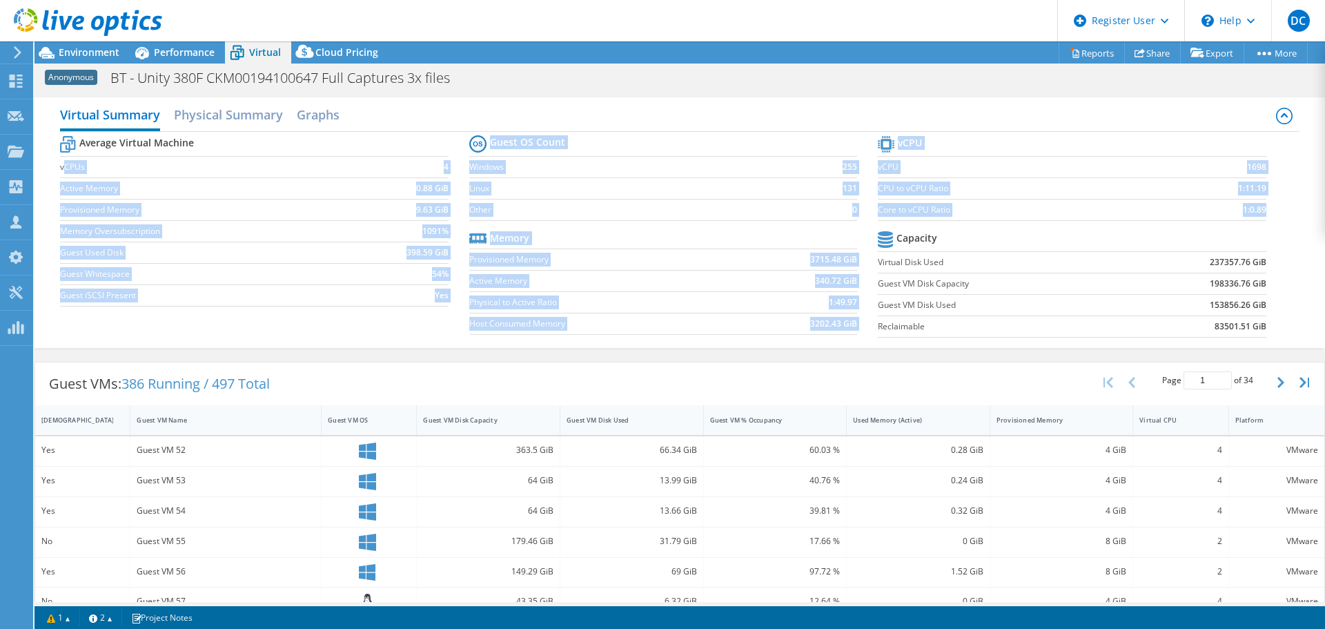
drag, startPoint x: 1296, startPoint y: 338, endPoint x: 65, endPoint y: 158, distance: 1244.3
click at [65, 158] on div "Virtual Summary Physical Summary Graphs Average Virtual Machine vCPUs 4 Active …" at bounding box center [680, 222] width 1291 height 251
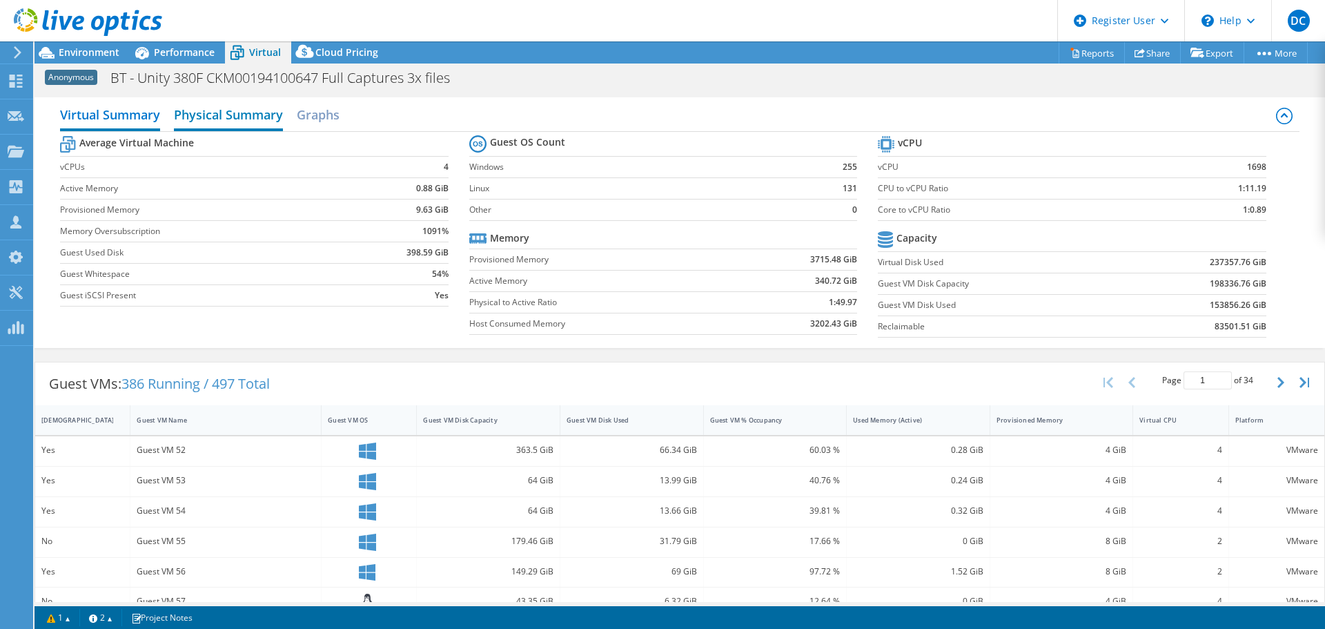
click at [234, 124] on h2 "Physical Summary" at bounding box center [228, 116] width 109 height 30
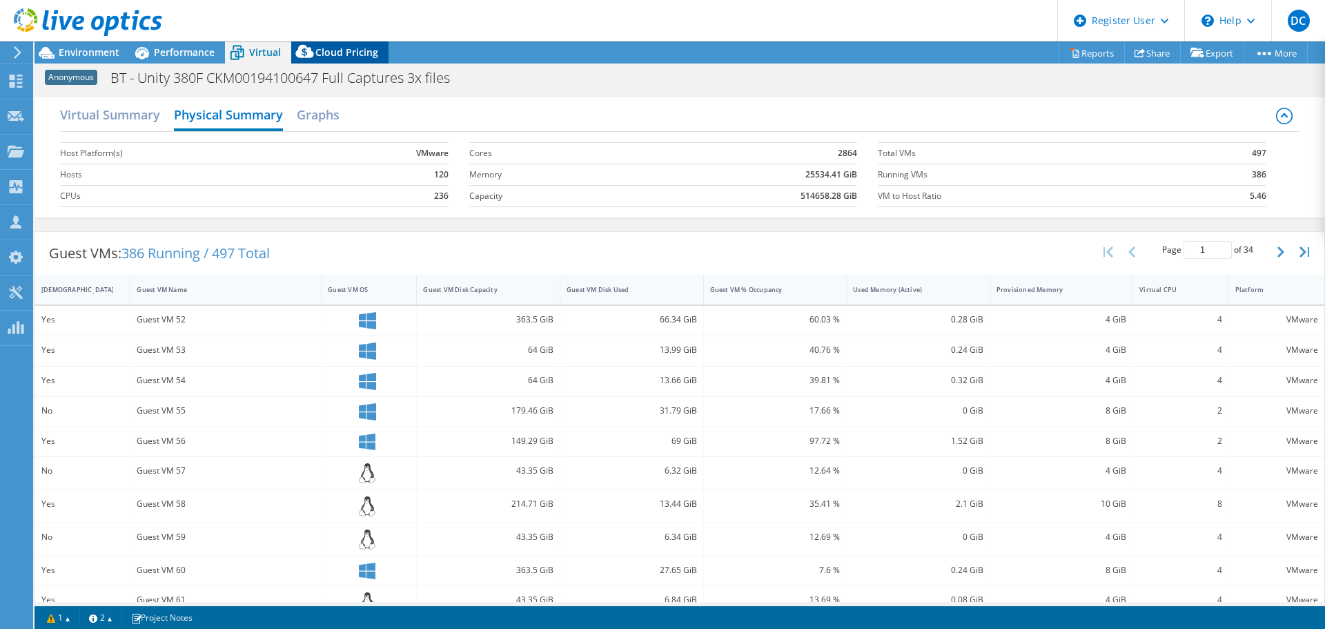
click at [334, 58] on span "Cloud Pricing" at bounding box center [346, 52] width 63 height 13
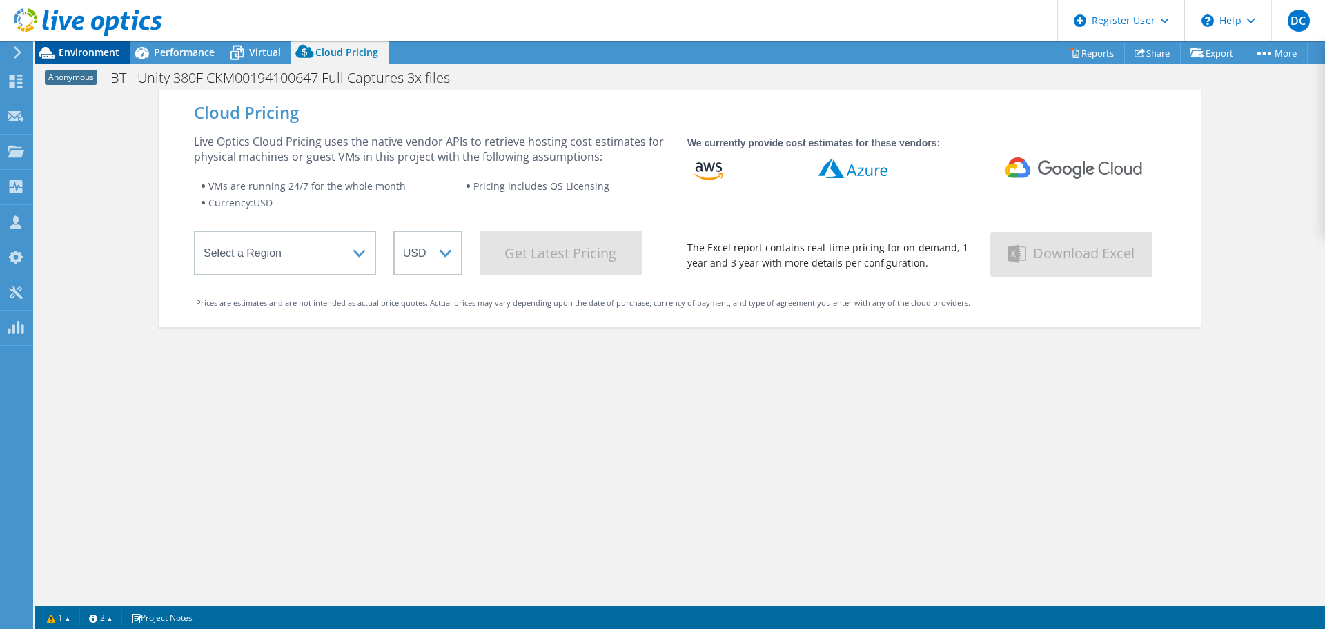
click at [86, 56] on span "Environment" at bounding box center [89, 52] width 61 height 13
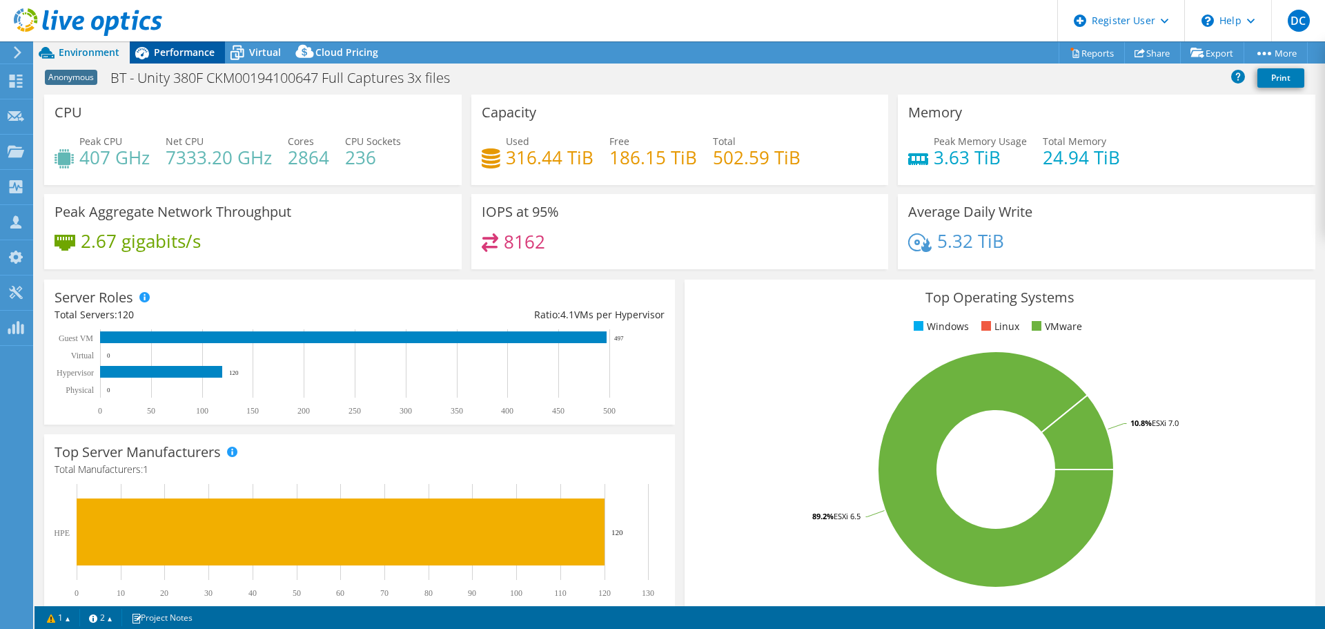
click at [184, 52] on span "Performance" at bounding box center [184, 52] width 61 height 13
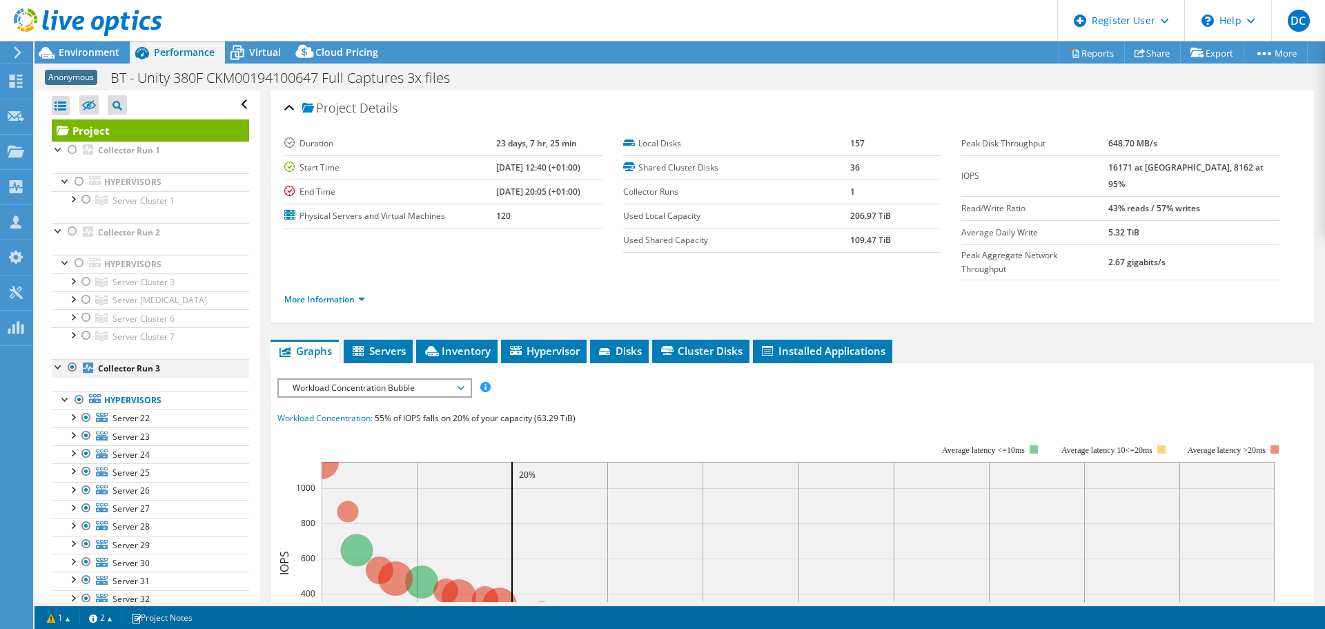
click at [79, 369] on div at bounding box center [73, 367] width 14 height 17
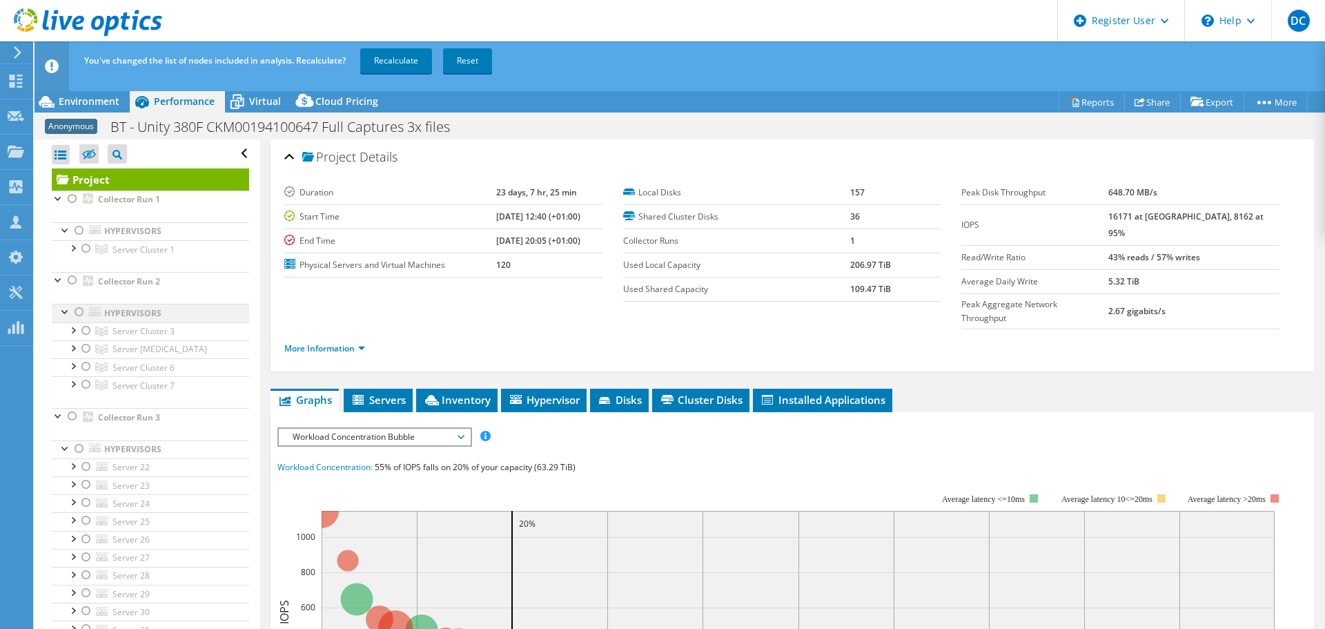
click at [76, 311] on div at bounding box center [79, 312] width 14 height 17
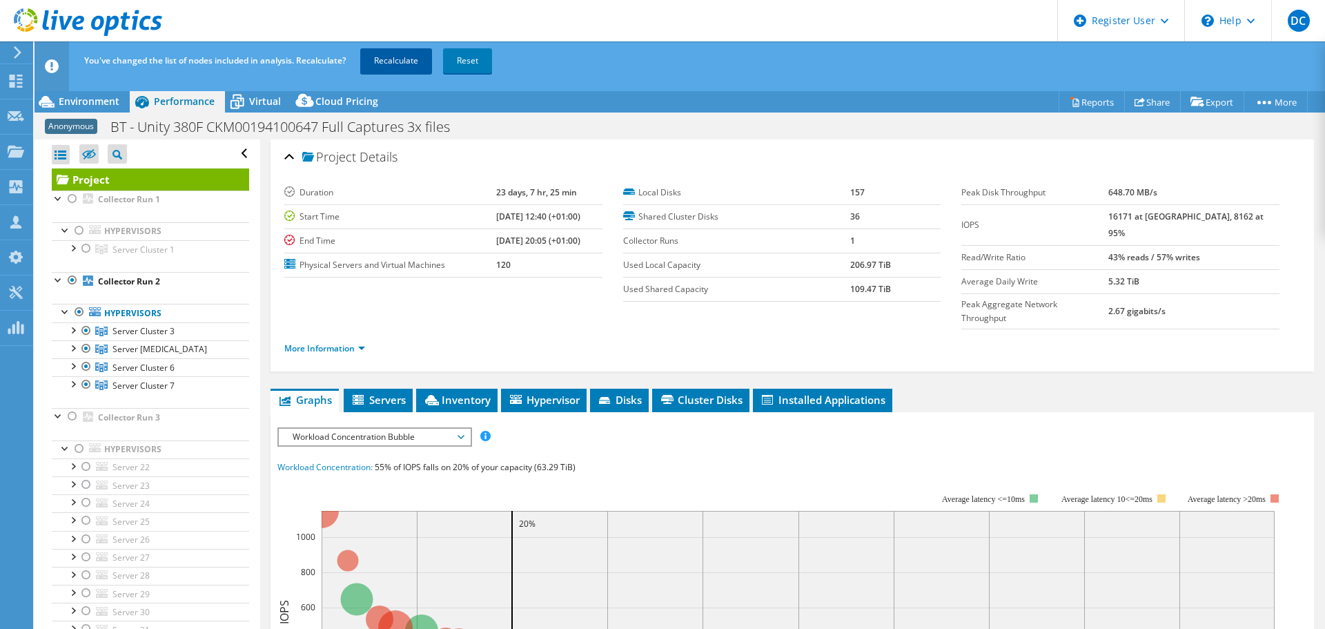
click at [384, 66] on link "Recalculate" at bounding box center [396, 60] width 72 height 25
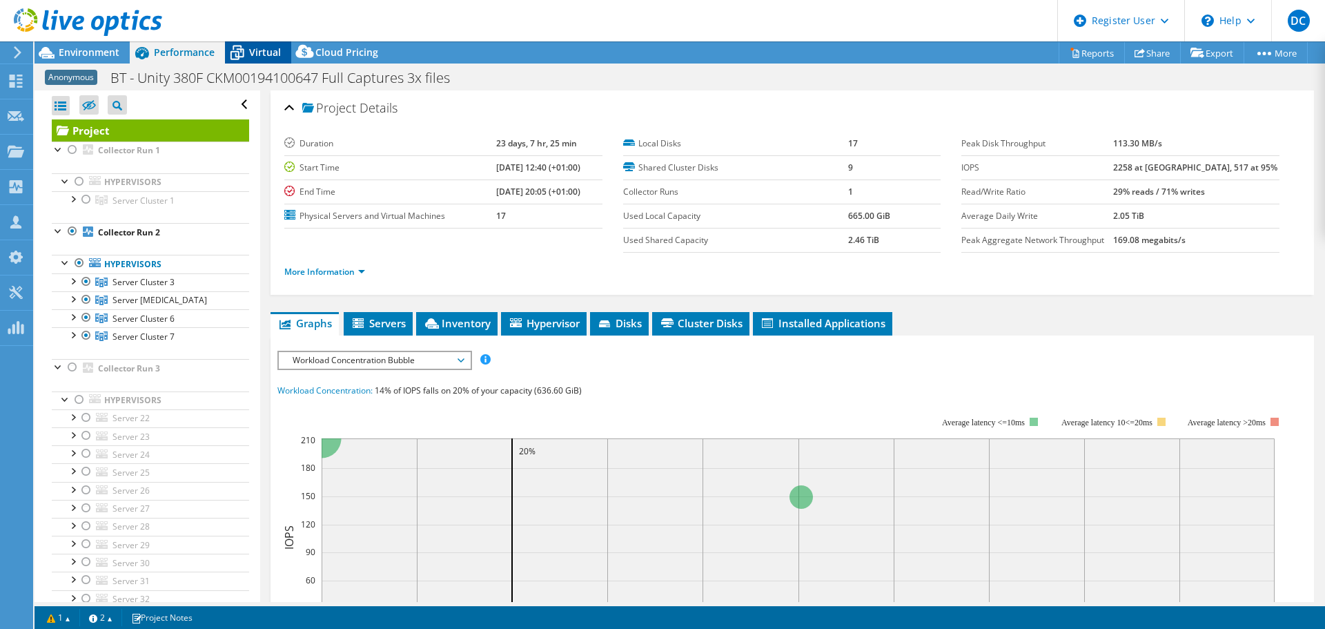
click at [267, 56] on span "Virtual" at bounding box center [265, 52] width 32 height 13
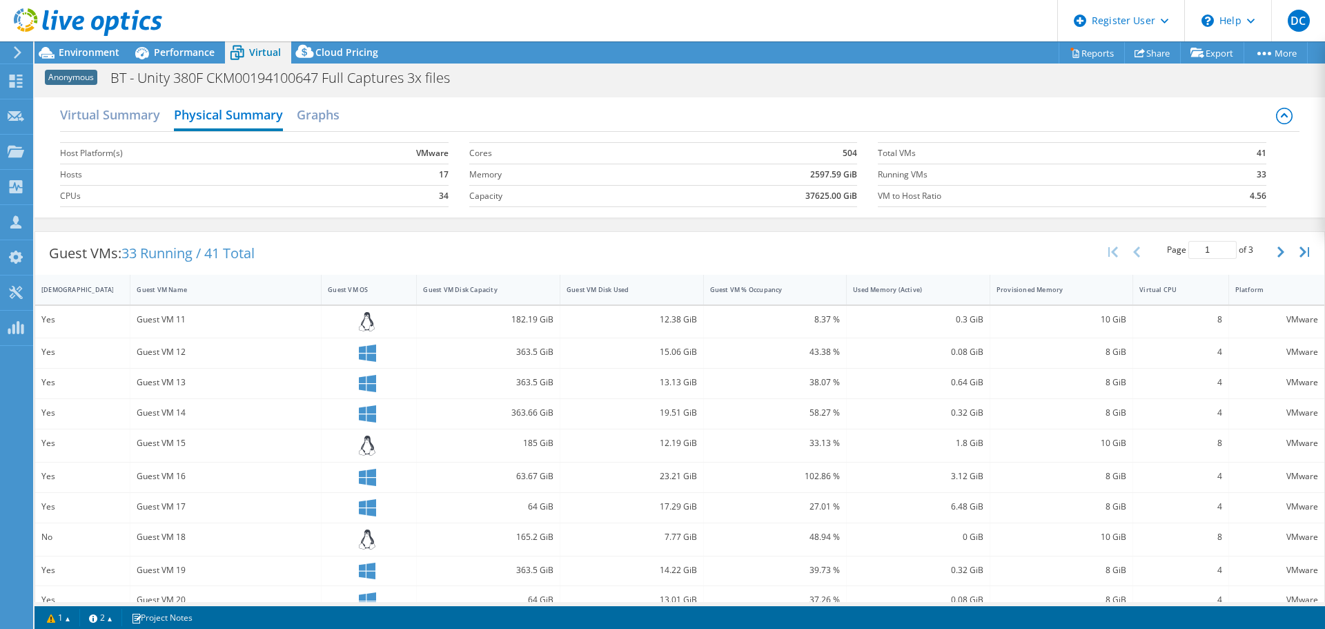
click at [260, 51] on span "Virtual" at bounding box center [265, 52] width 32 height 13
click at [115, 115] on h2 "Virtual Summary" at bounding box center [110, 116] width 100 height 30
